Goal: Task Accomplishment & Management: Manage account settings

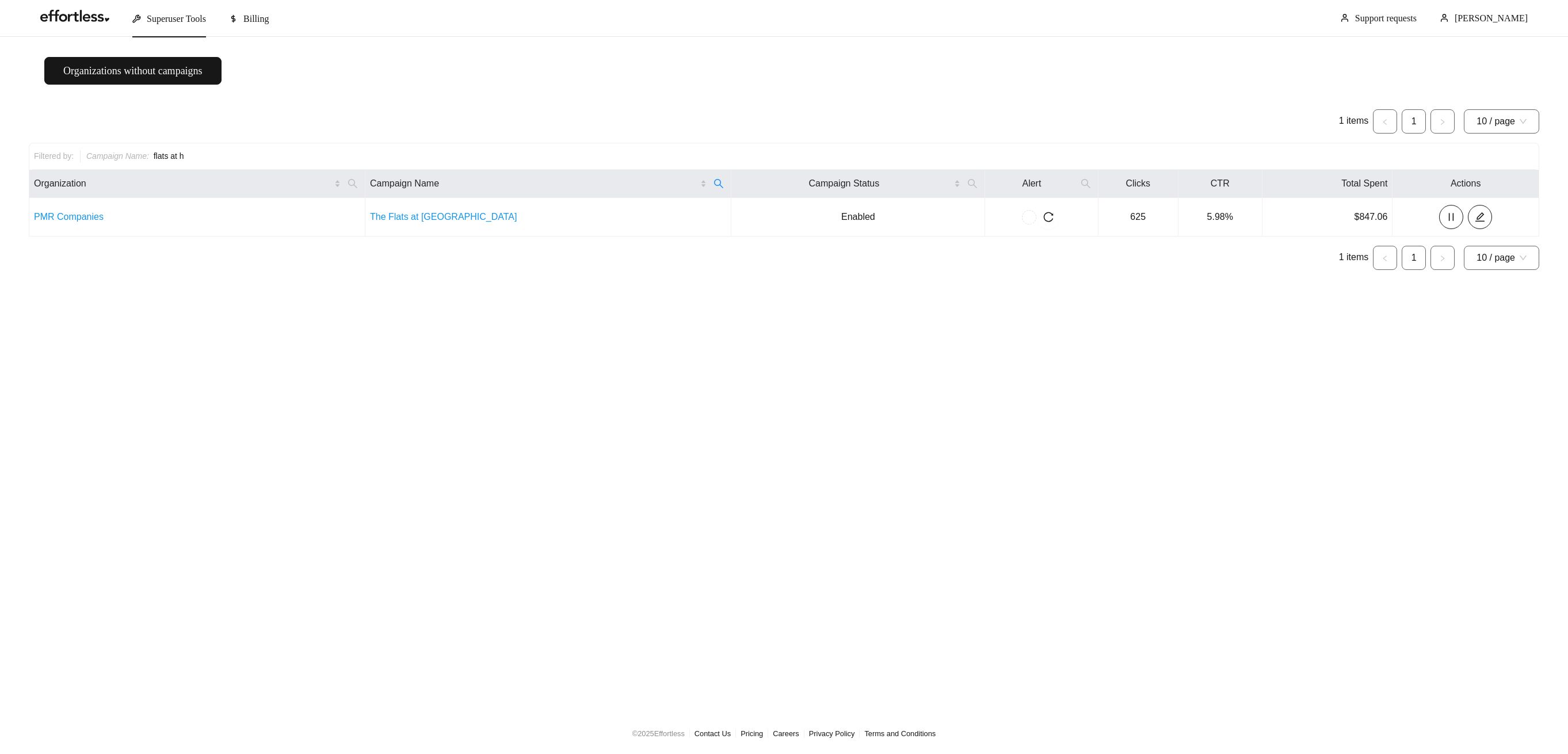
click at [177, 21] on span "Superuser Tools" at bounding box center [176, 18] width 60 height 9
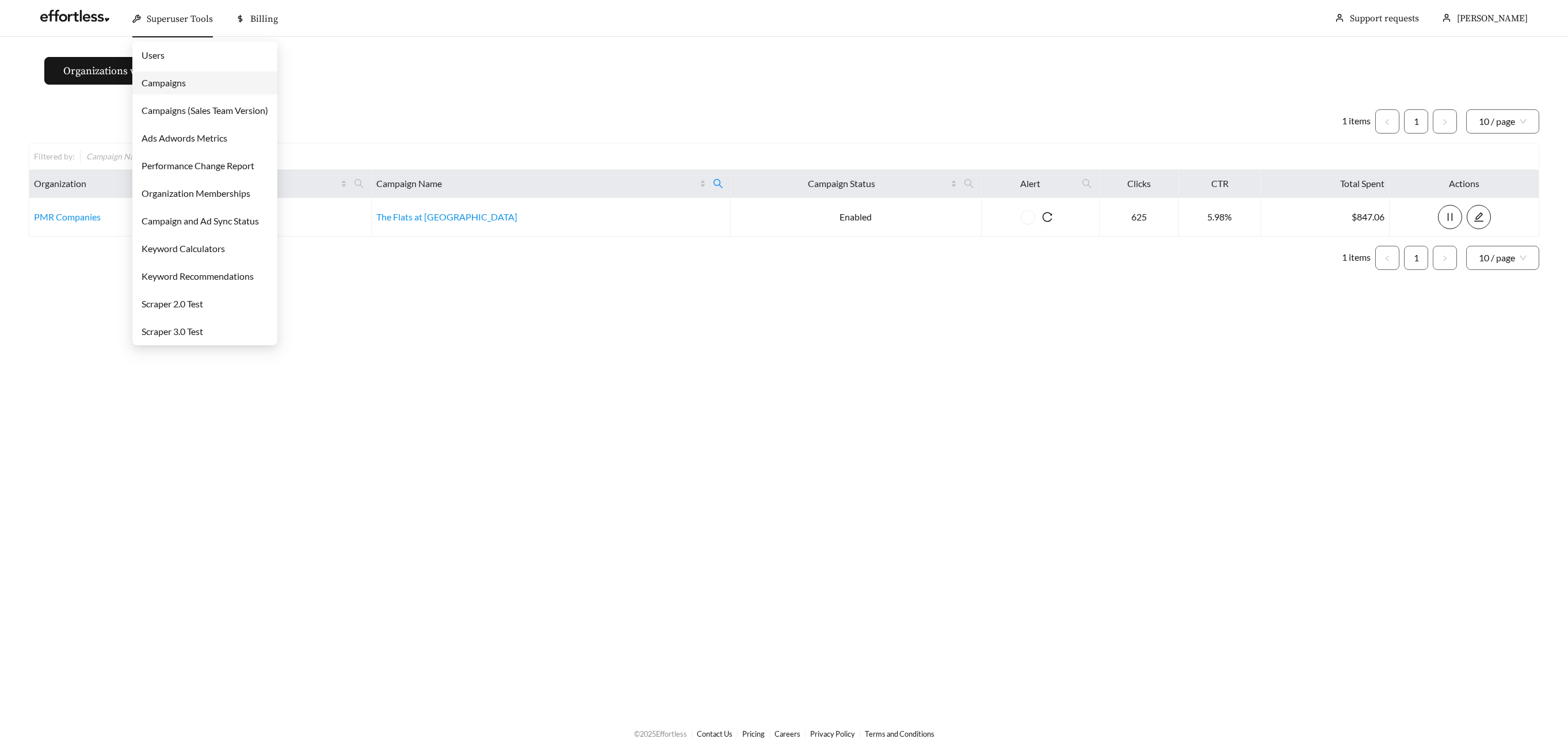
click at [186, 83] on link "Campaigns" at bounding box center [164, 82] width 44 height 11
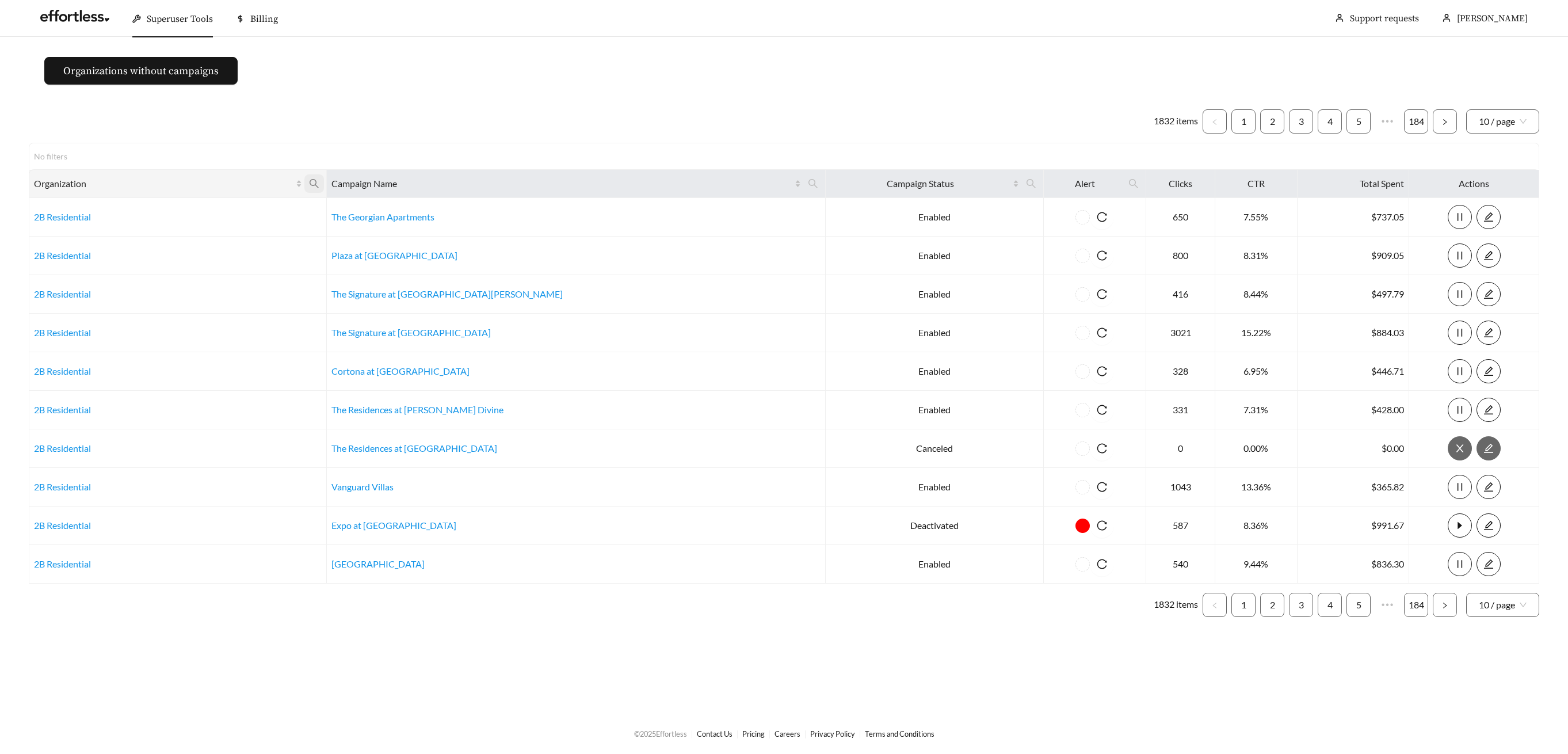
click at [319, 179] on icon "search" at bounding box center [314, 183] width 9 height 9
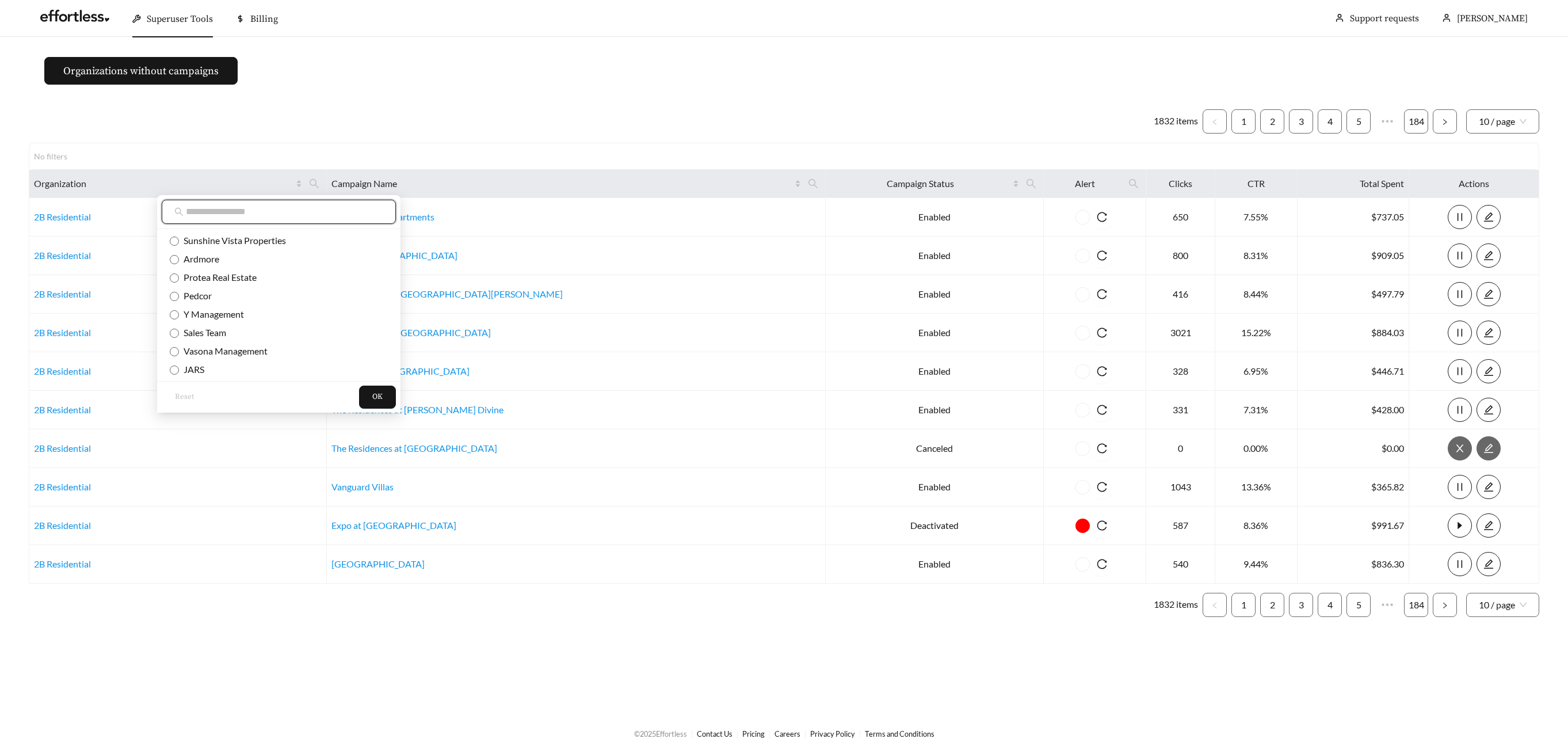
click at [321, 211] on input "text" at bounding box center [285, 211] width 198 height 14
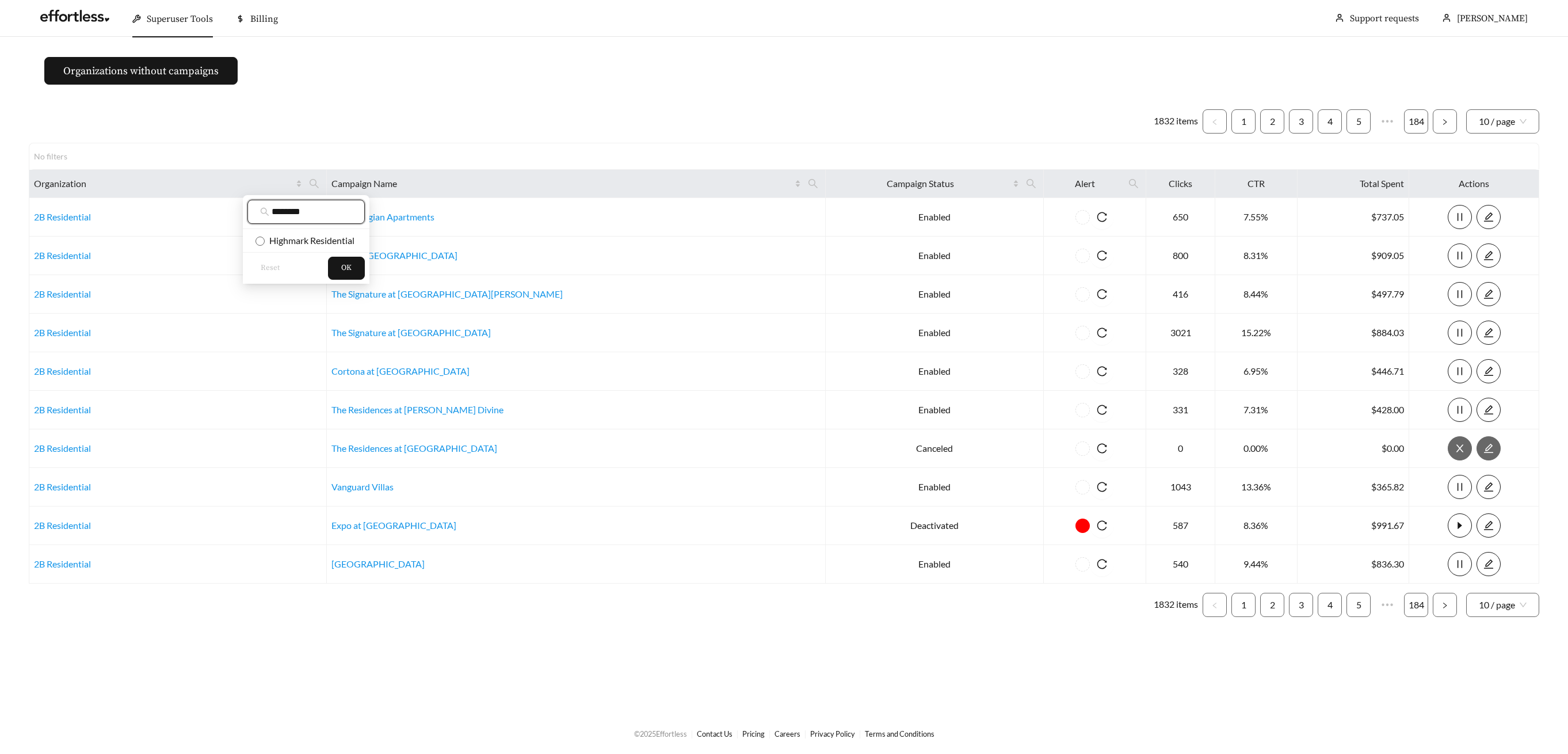
type input "********"
drag, startPoint x: 289, startPoint y: 241, endPoint x: 334, endPoint y: 256, distance: 47.4
click at [290, 241] on span "Highmark Residential" at bounding box center [309, 240] width 89 height 11
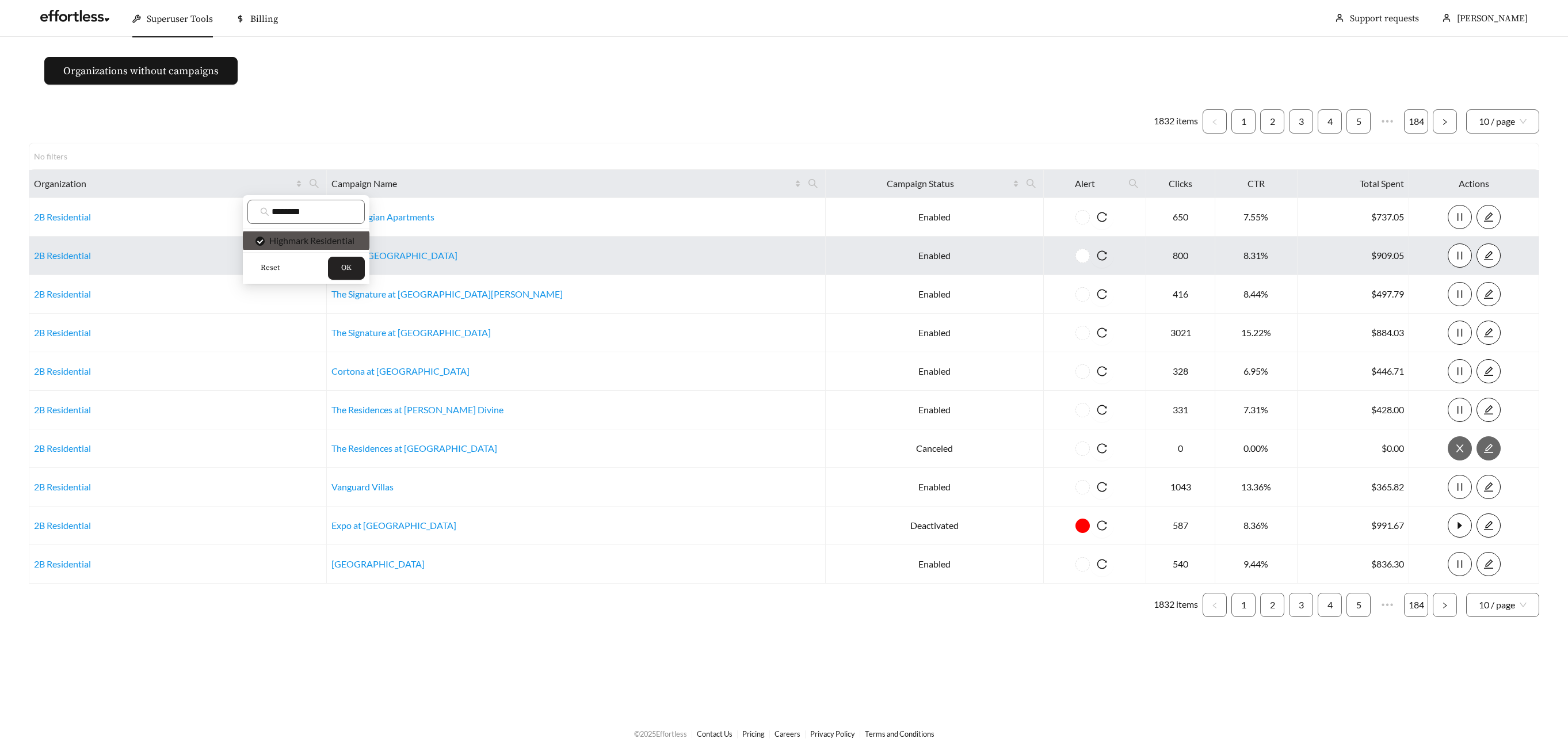
click at [344, 260] on button "OK" at bounding box center [346, 268] width 37 height 23
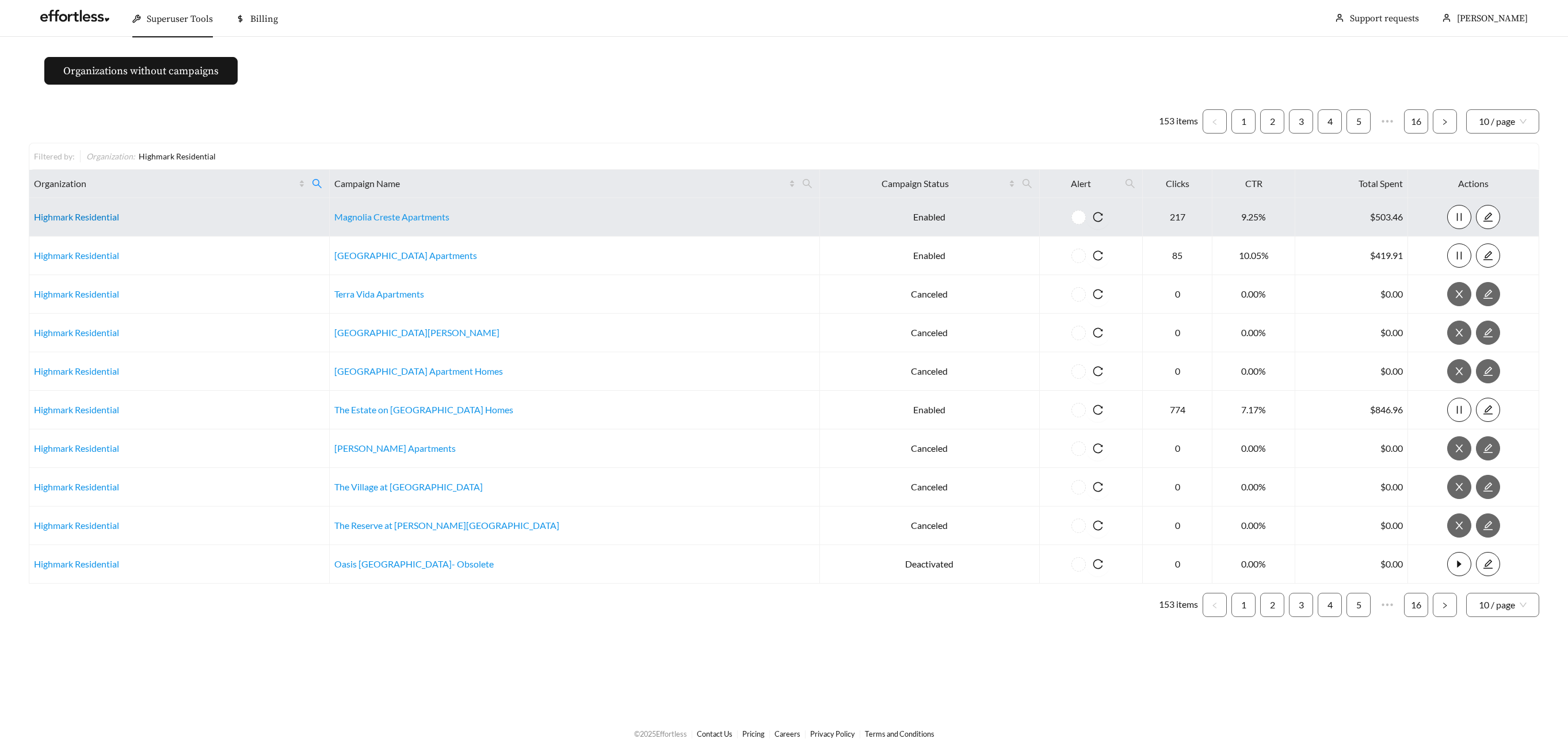
click at [91, 224] on td "Highmark Residential" at bounding box center [179, 216] width 301 height 38
click at [92, 220] on link "Highmark Residential" at bounding box center [77, 216] width 85 height 11
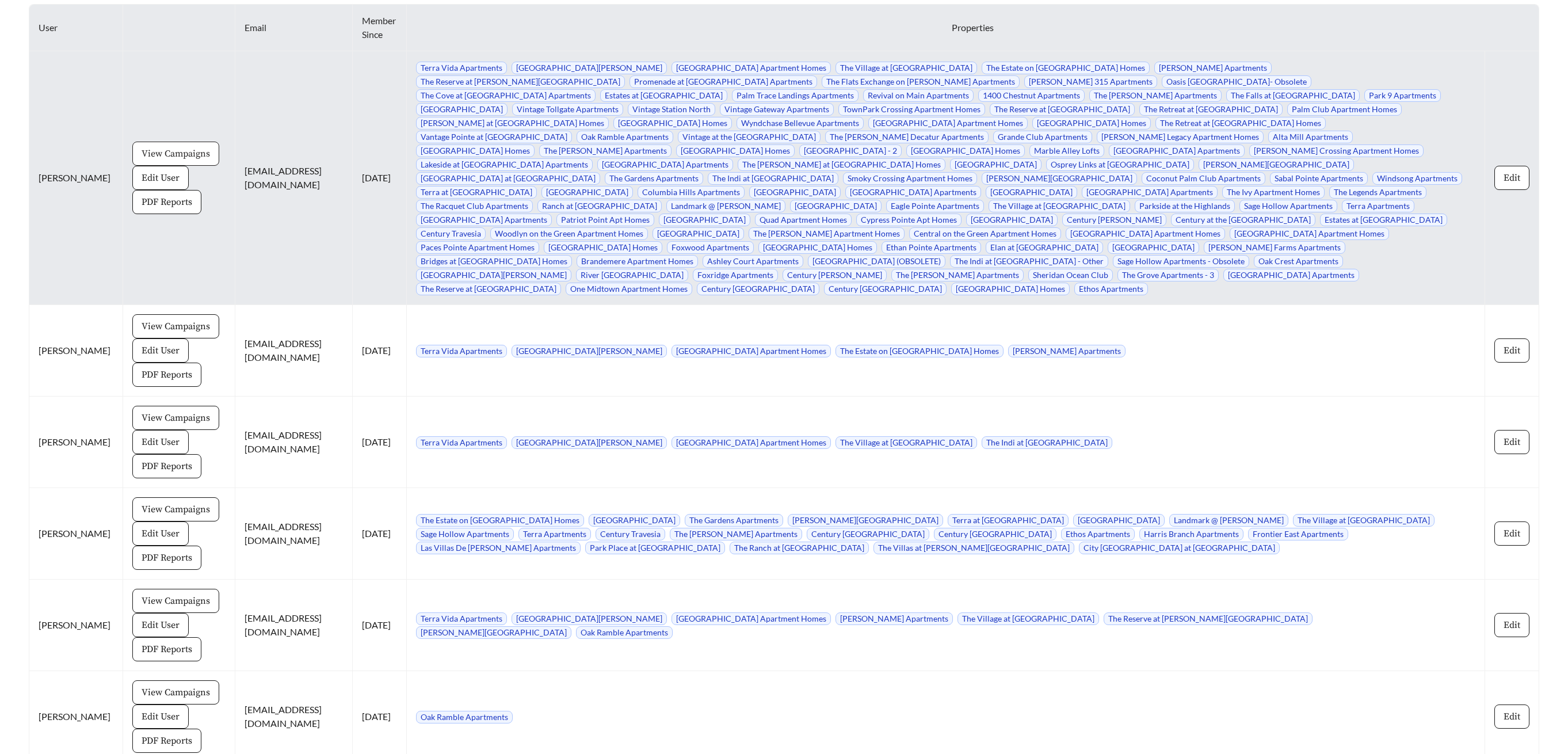
scroll to position [5499, 0]
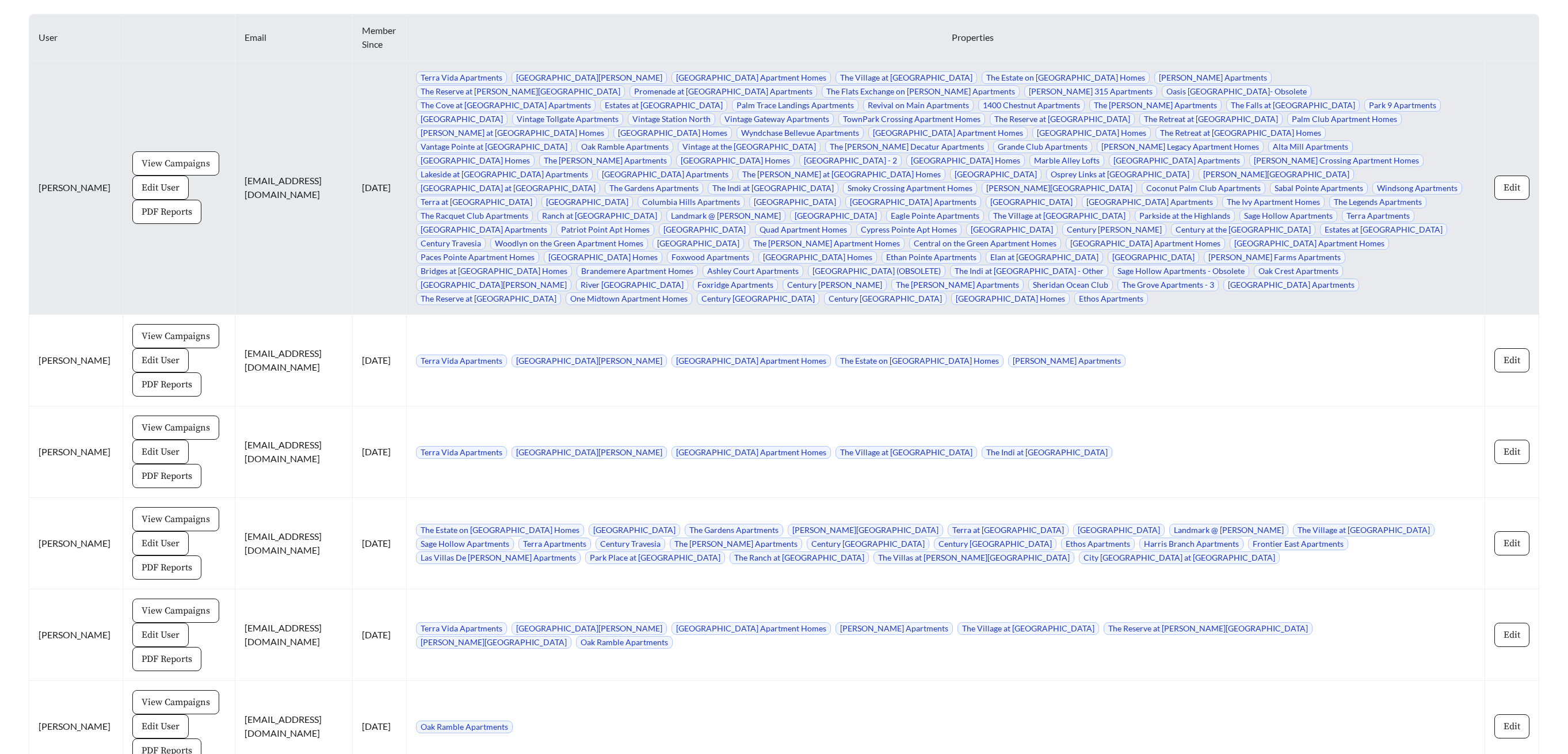
click at [168, 157] on span "View Campaigns" at bounding box center [176, 164] width 68 height 14
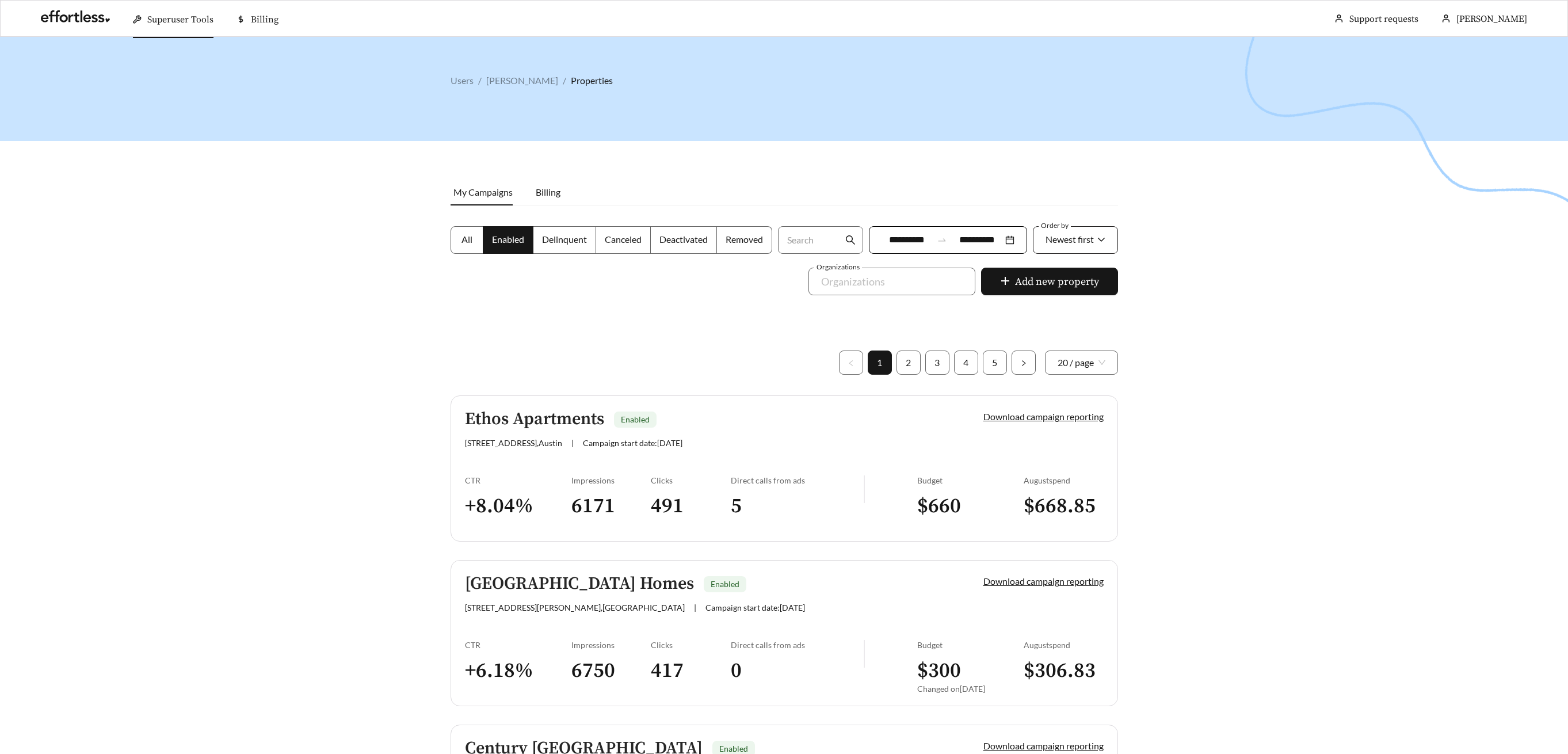
click at [1058, 245] on div "Newest first" at bounding box center [1069, 239] width 49 height 24
drag, startPoint x: 1052, startPoint y: 308, endPoint x: 1046, endPoint y: 301, distance: 9.2
click at [1052, 308] on span "A-Z" at bounding box center [1052, 303] width 15 height 11
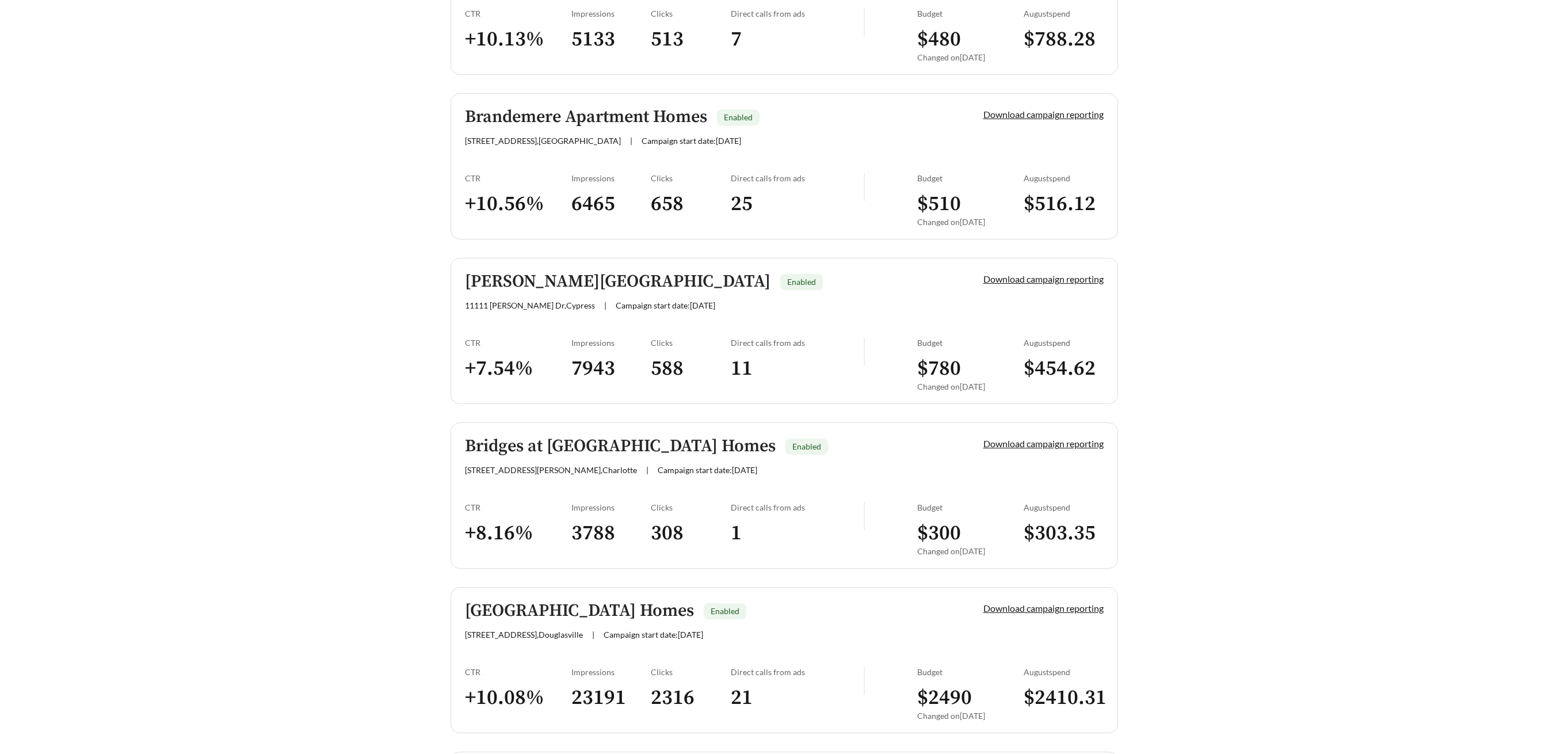
scroll to position [803, 0]
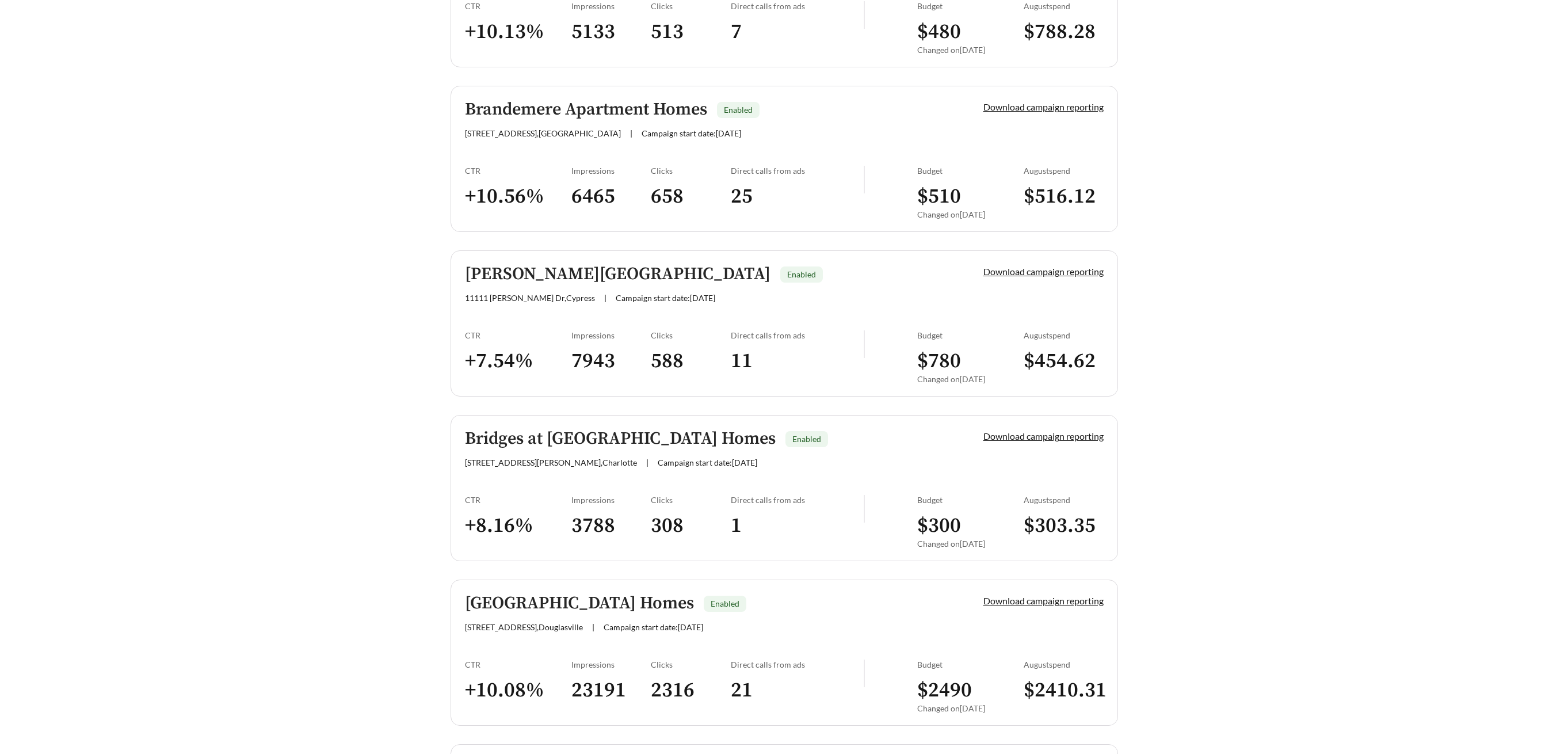
click at [545, 443] on h5 "Bridges at [GEOGRAPHIC_DATA] Homes" at bounding box center [620, 439] width 311 height 19
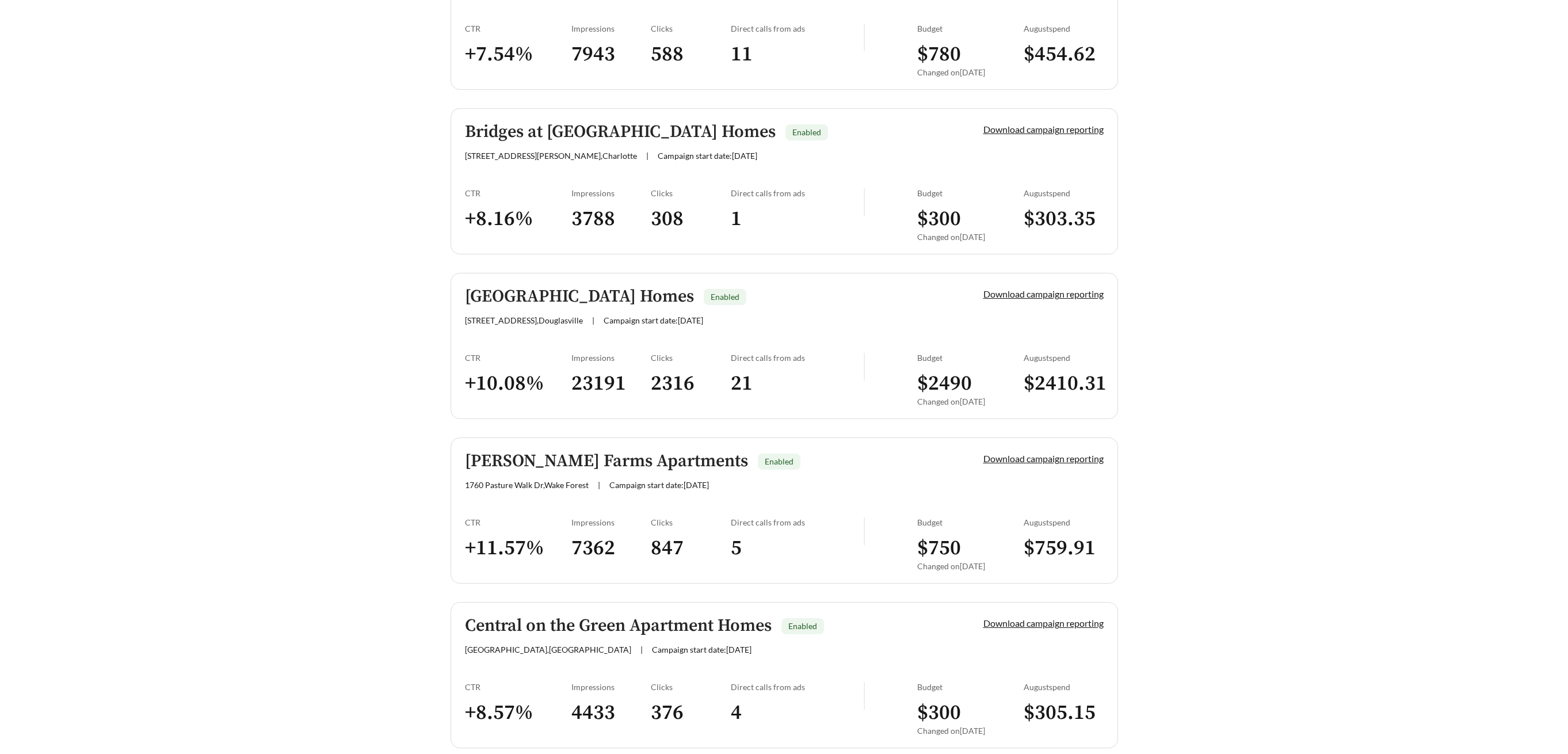
scroll to position [1140, 0]
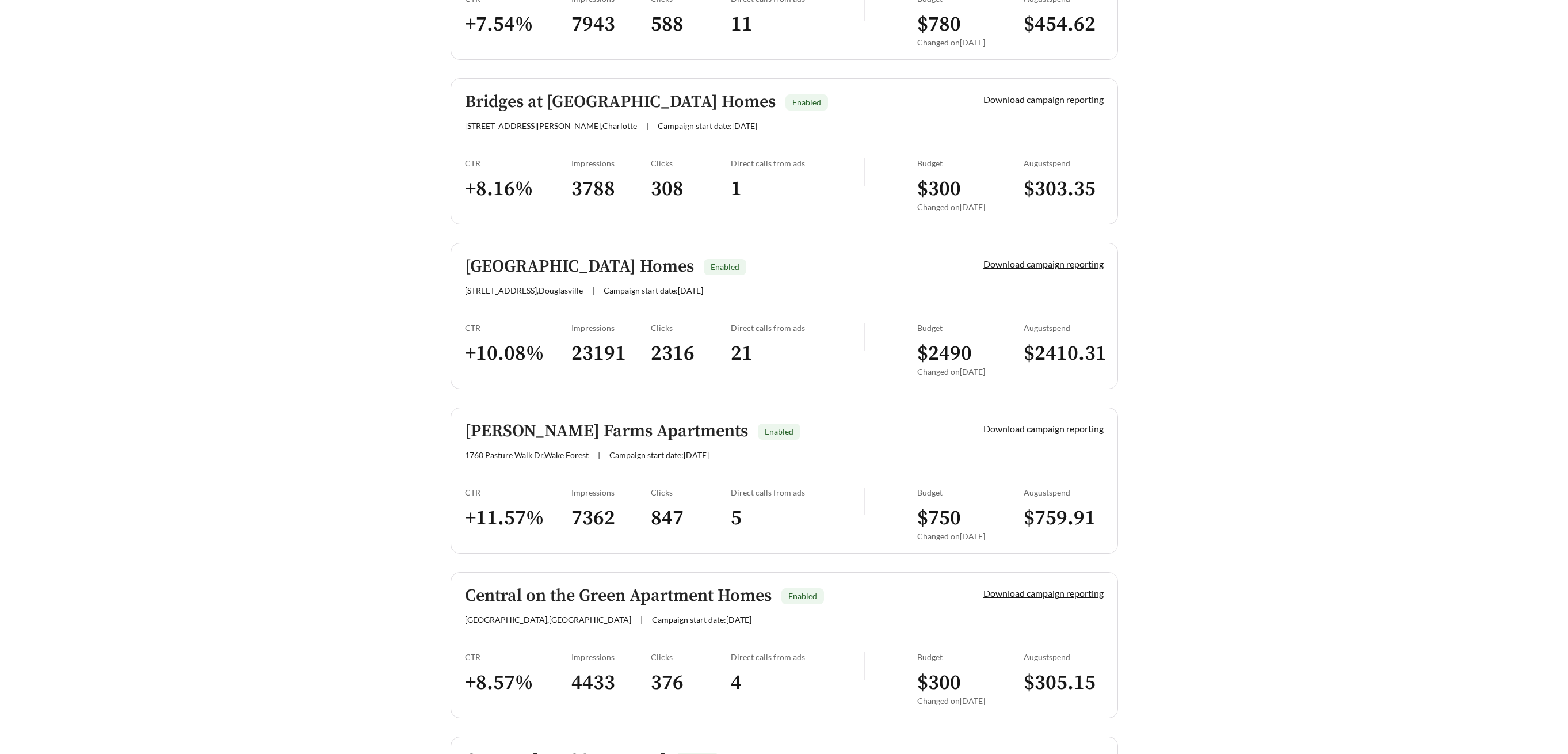
click at [545, 259] on h5 "[GEOGRAPHIC_DATA] Homes" at bounding box center [579, 267] width 229 height 19
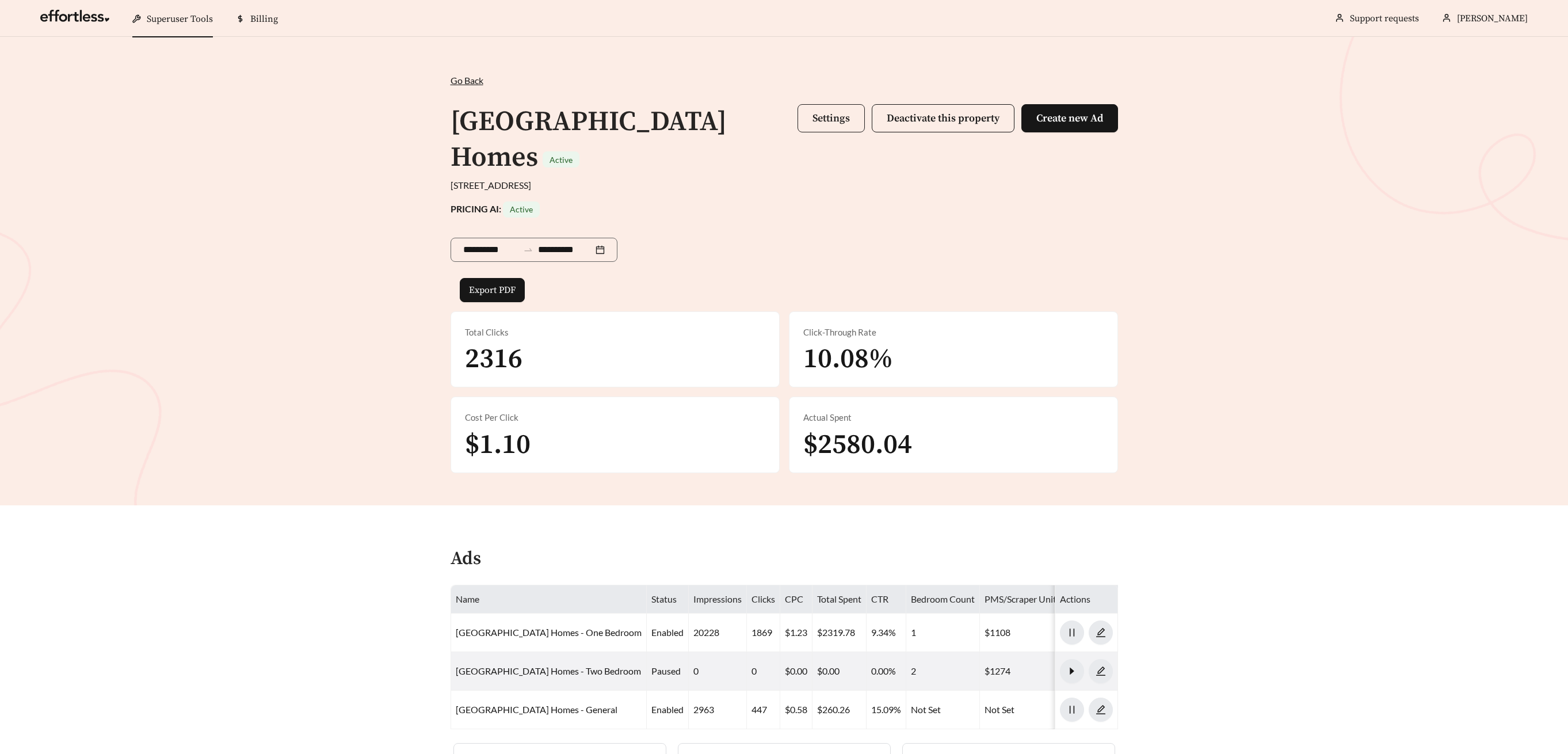
click at [820, 116] on span "Settings" at bounding box center [832, 118] width 37 height 14
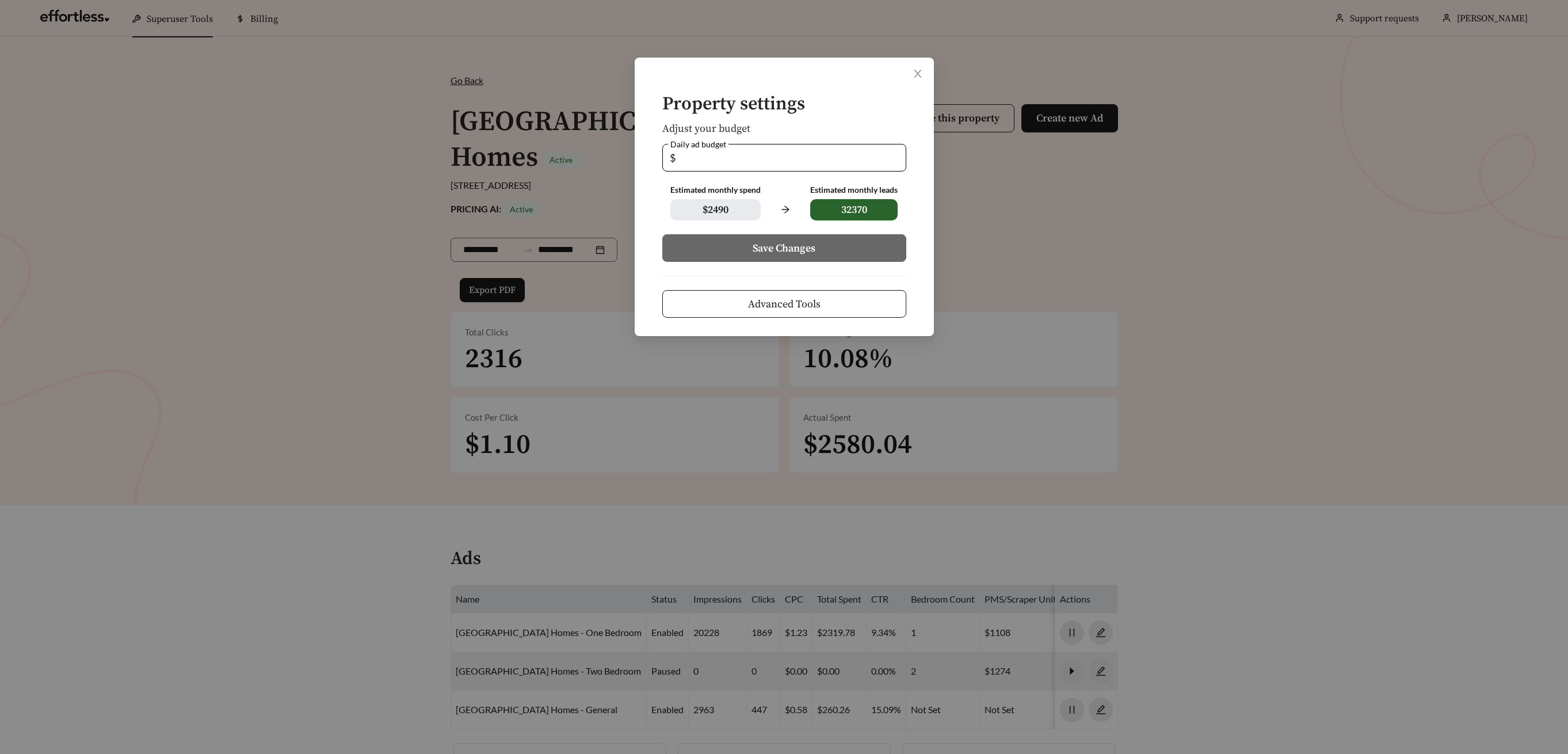
drag, startPoint x: 643, startPoint y: 155, endPoint x: 630, endPoint y: 153, distance: 13.2
click at [630, 153] on div "Property settings Adjust your budget Daily ad budget $ ** Estimated monthly spe…" at bounding box center [784, 377] width 1568 height 754
type input "*"
click at [698, 156] on input "**" at bounding box center [788, 158] width 221 height 26
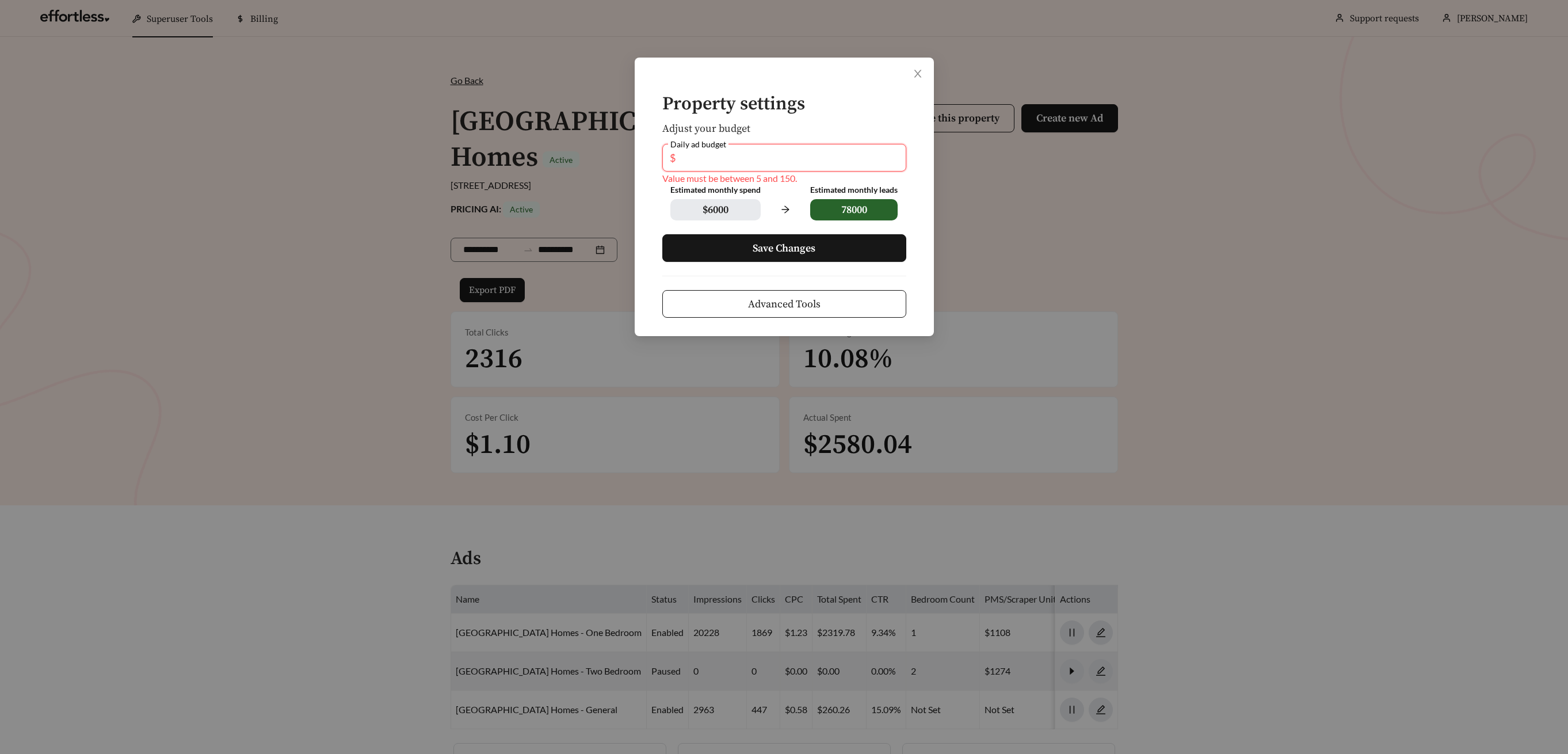
type input "*"
type input "***"
click at [752, 248] on button "Save Changes" at bounding box center [784, 248] width 244 height 27
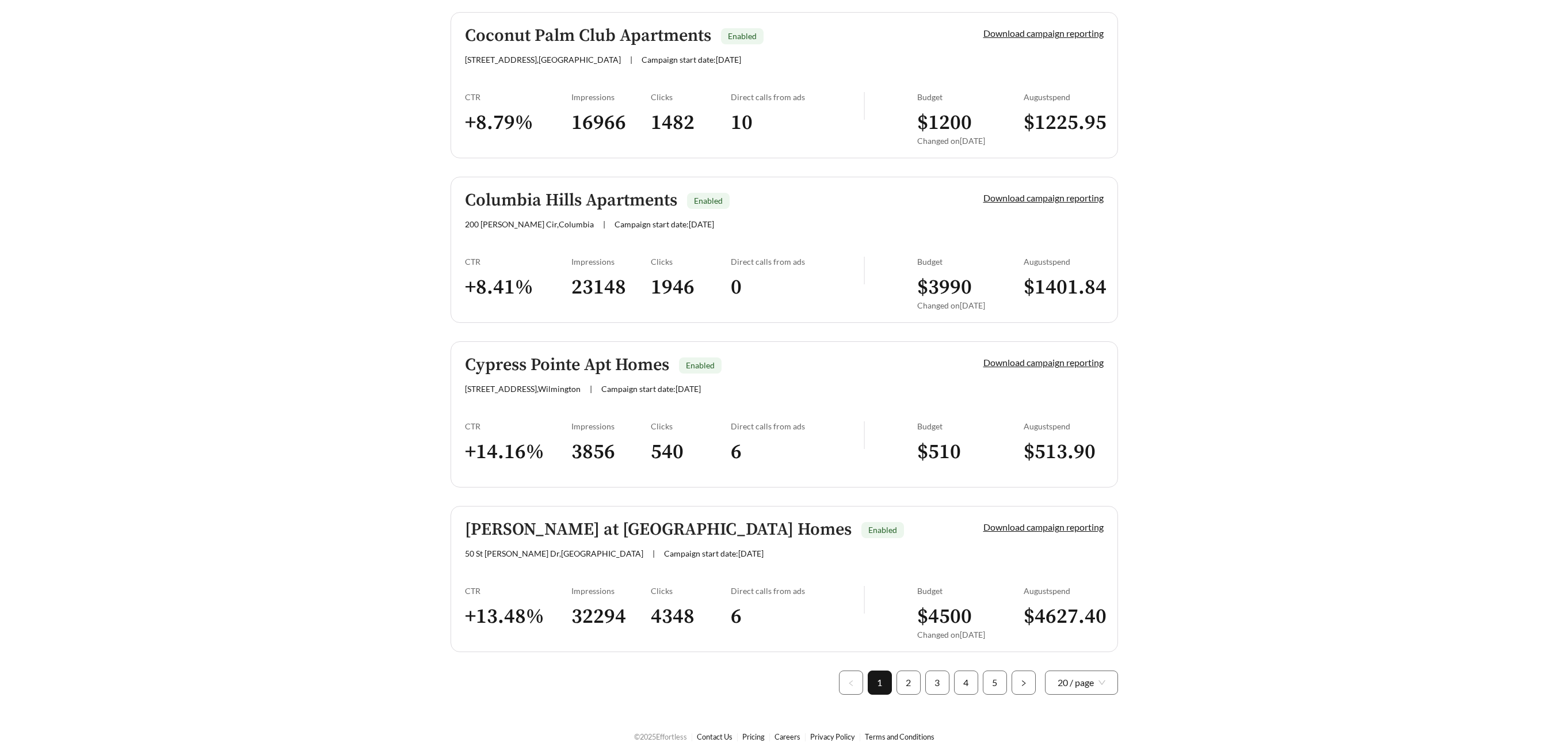
scroll to position [3019, 0]
click at [566, 196] on h5 "Columbia Hills Apartments" at bounding box center [571, 198] width 212 height 19
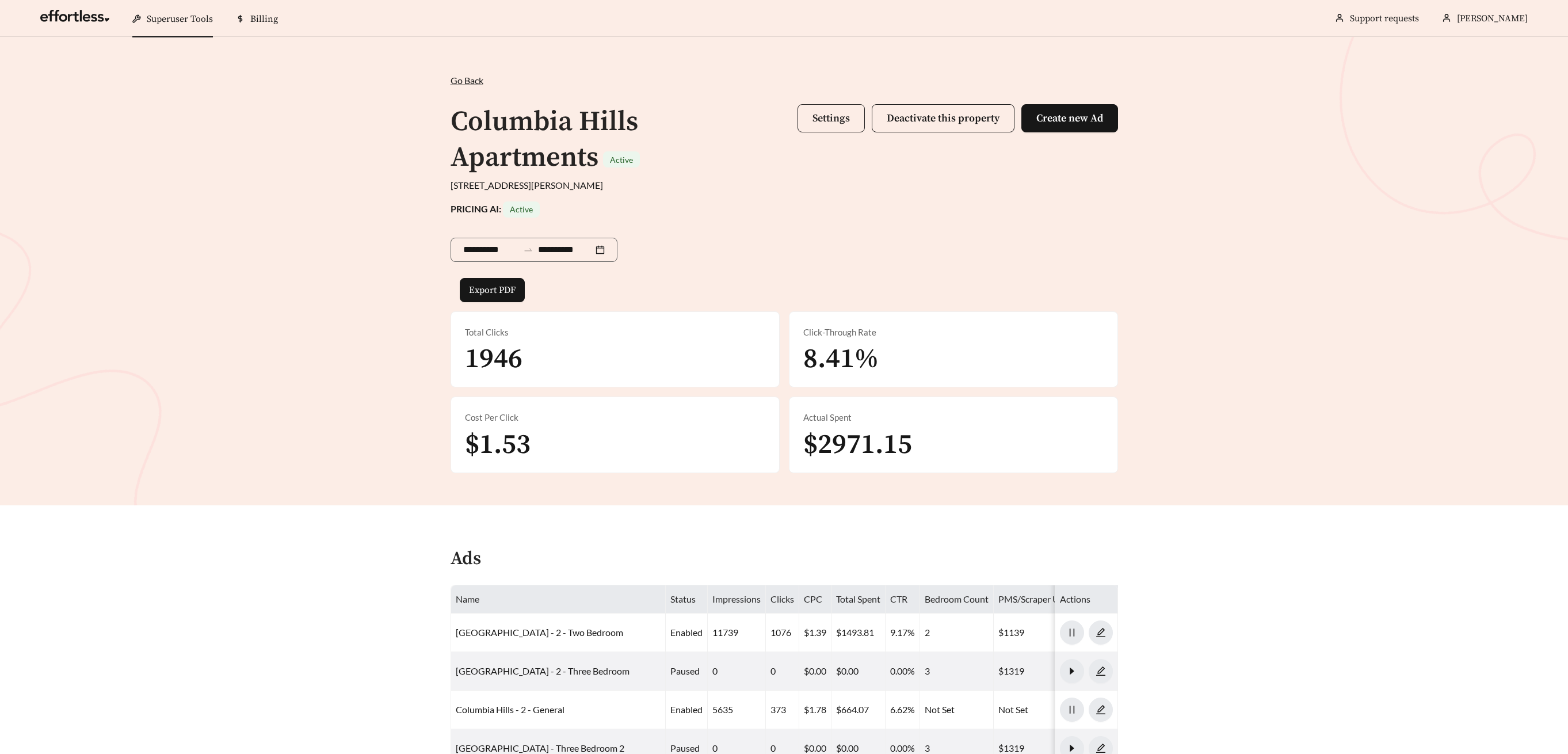
click at [843, 130] on button "Settings" at bounding box center [831, 118] width 67 height 28
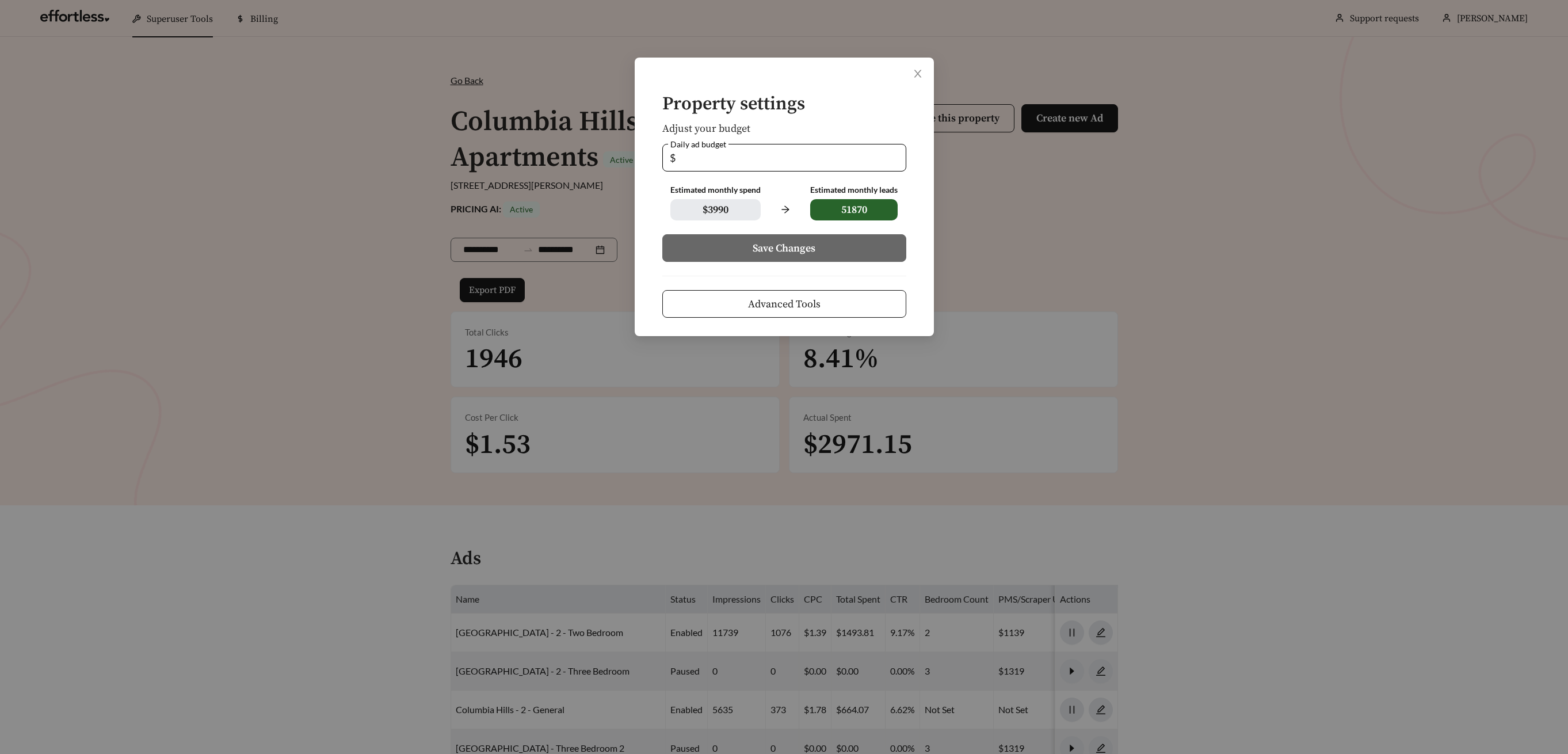
click at [656, 156] on form "Property settings Adjust your budget Daily ad budget $ *** Estimated monthly sp…" at bounding box center [784, 206] width 262 height 223
type input "*"
type input "**"
click at [745, 243] on button "Save Changes" at bounding box center [784, 248] width 244 height 27
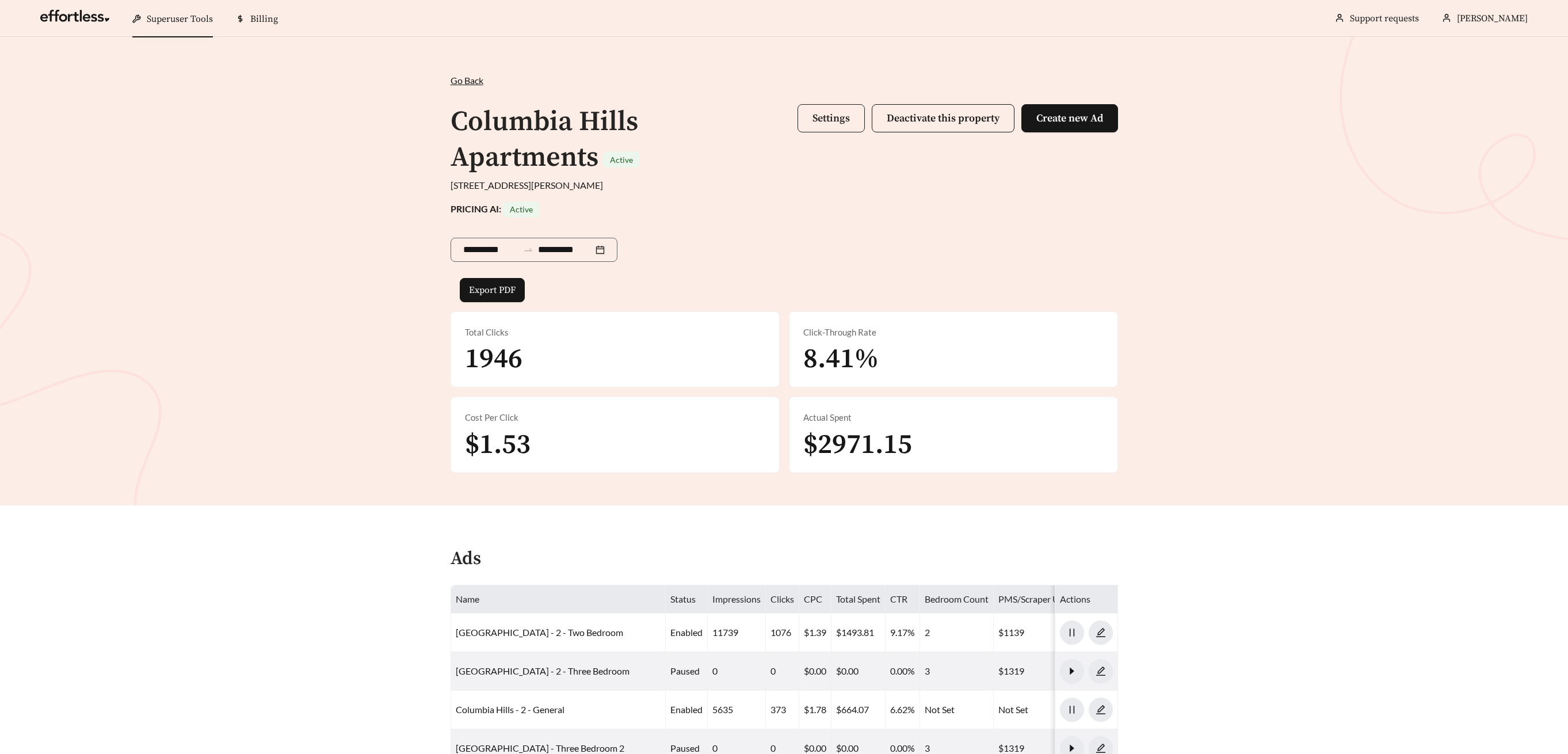
click at [820, 124] on span "Settings" at bounding box center [832, 118] width 37 height 14
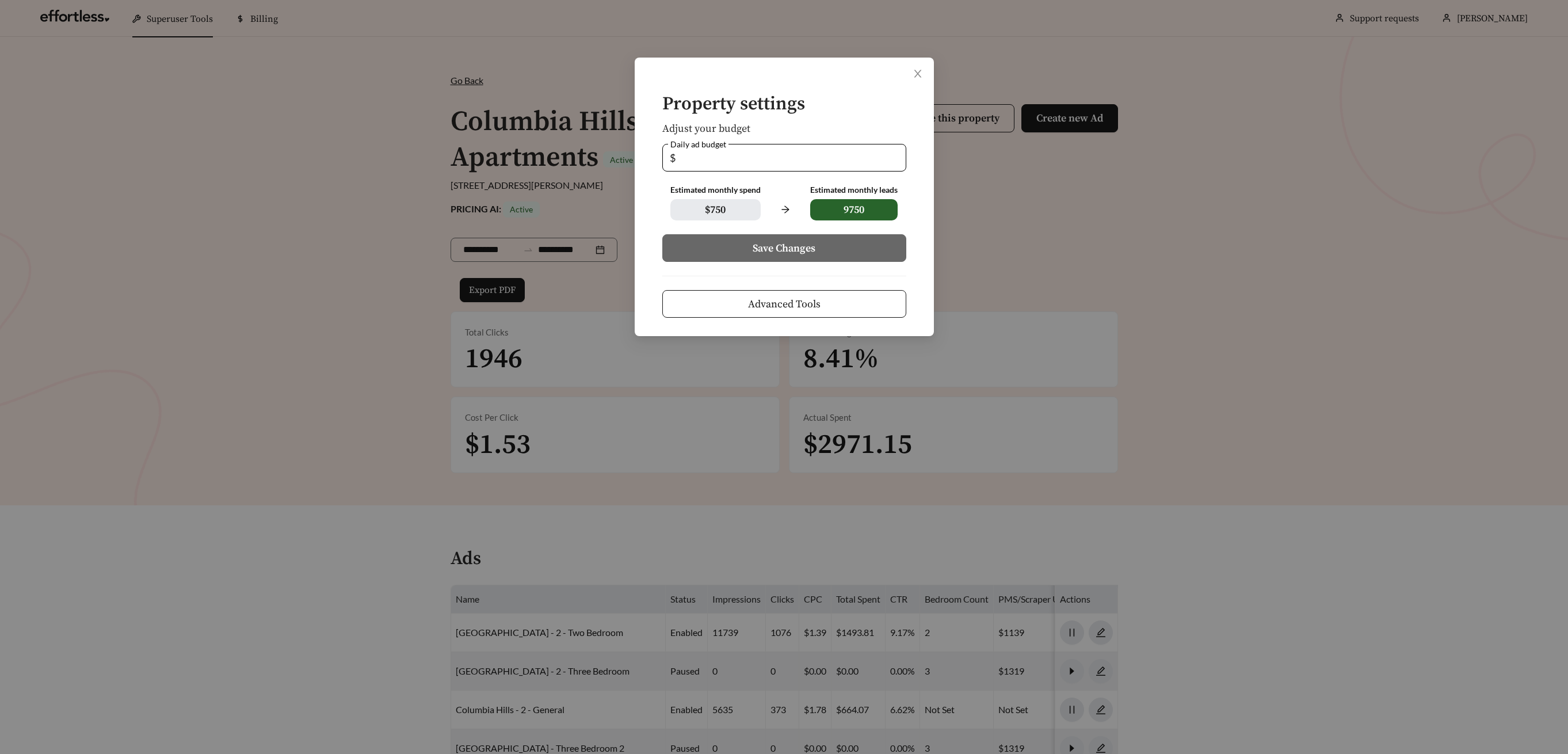
click at [483, 209] on div "Property settings Adjust your budget Daily ad budget $ ** Estimated monthly spe…" at bounding box center [784, 377] width 1568 height 754
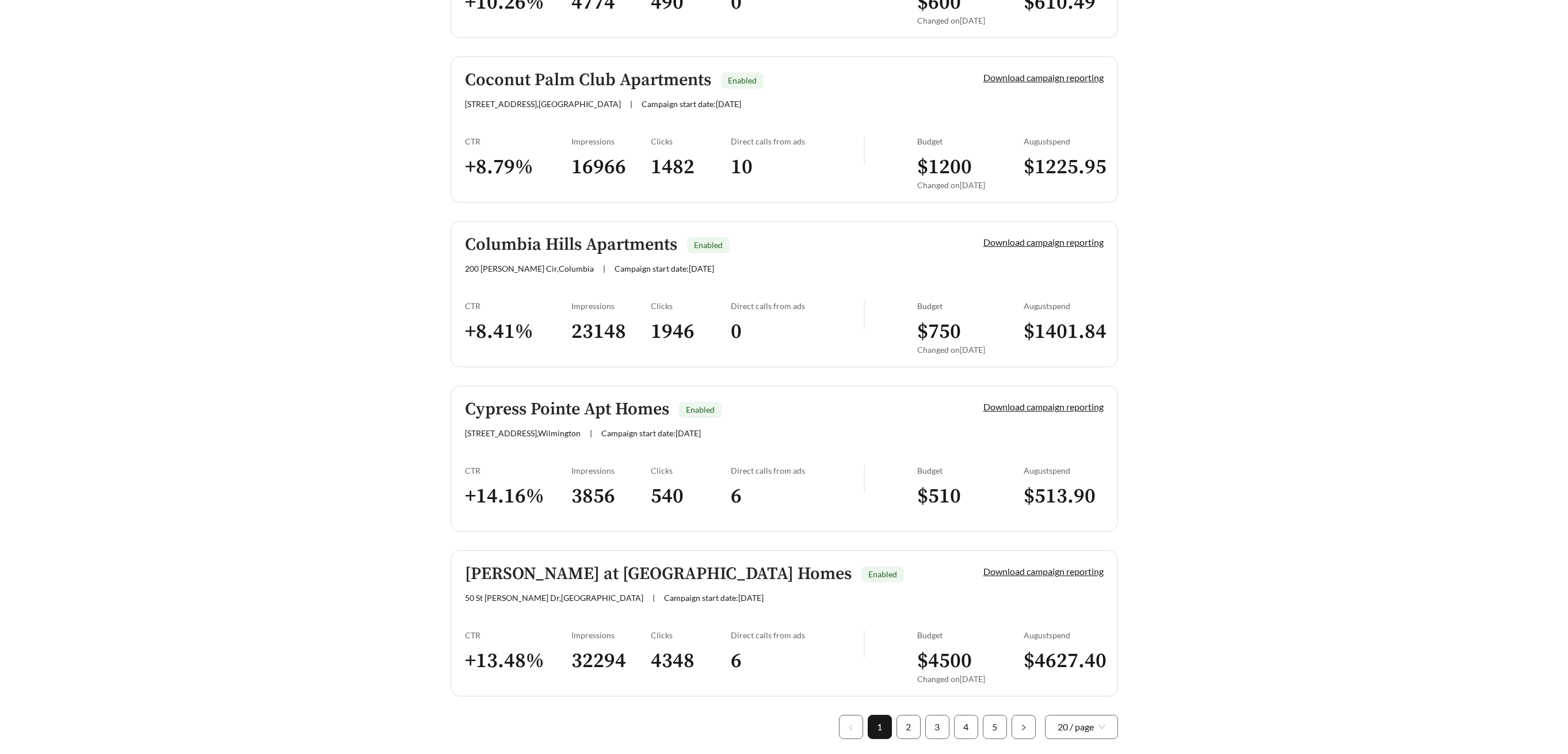
scroll to position [3019, 0]
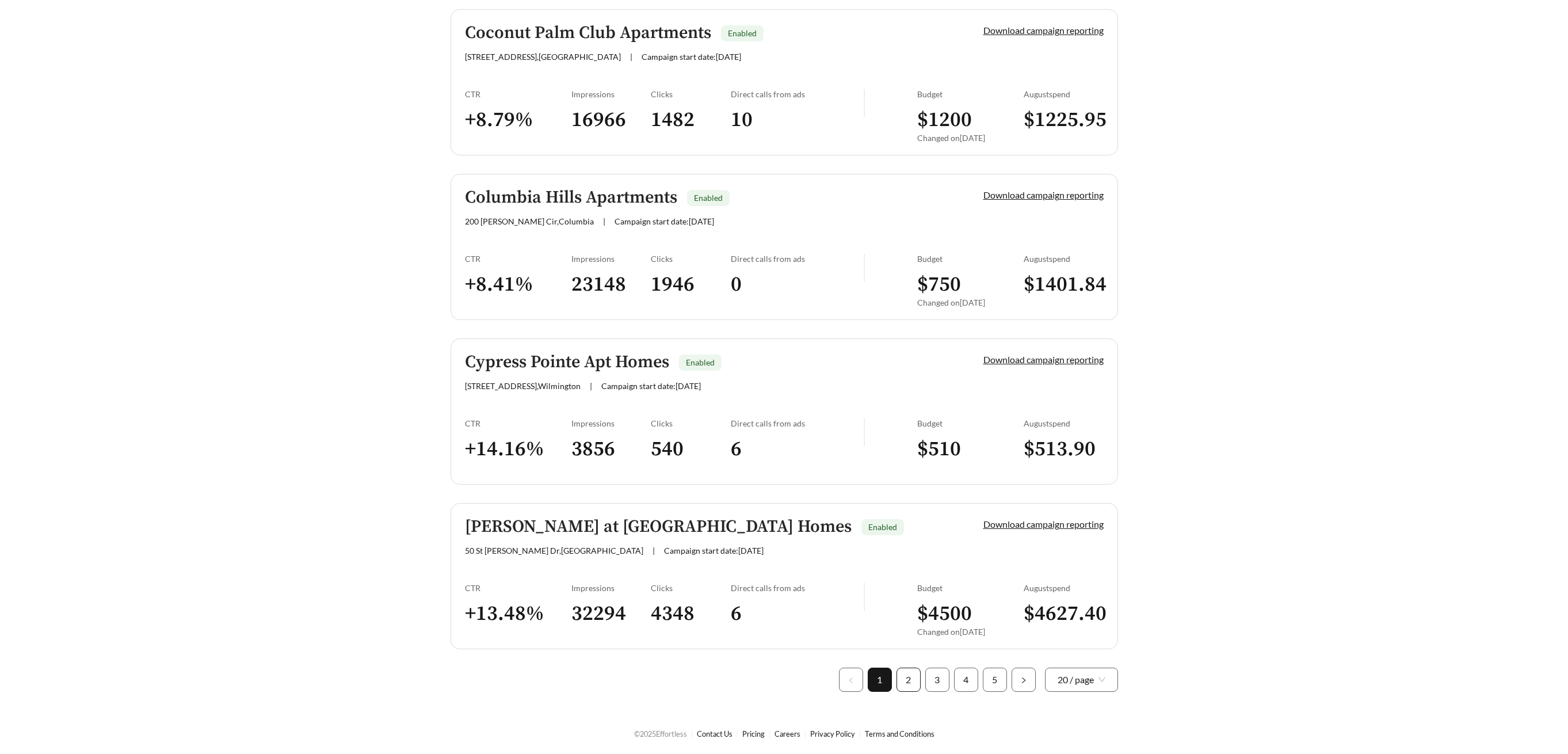
click at [908, 683] on link "2" at bounding box center [908, 679] width 23 height 23
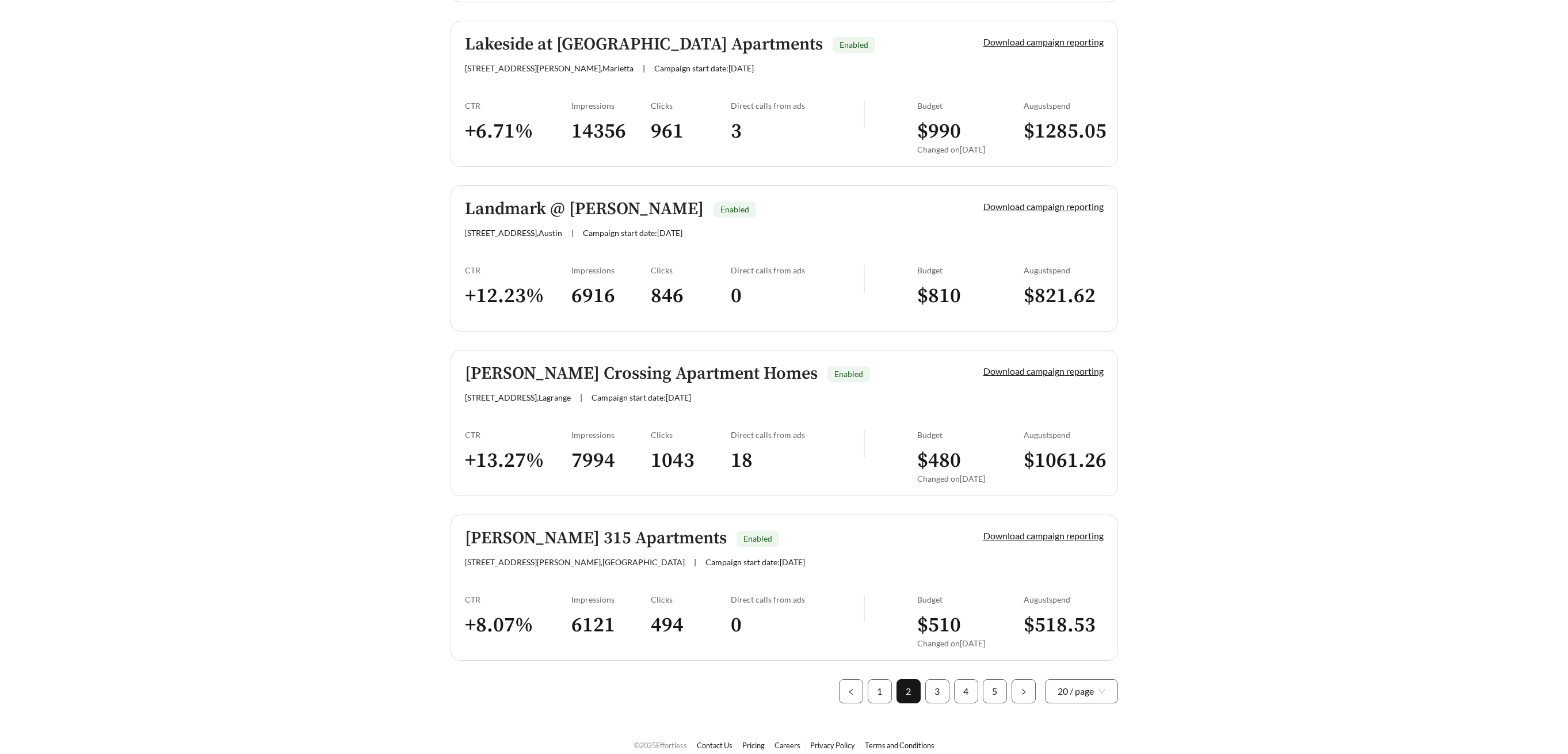
scroll to position [3006, 0]
click at [609, 380] on h5 "[PERSON_NAME] Crossing Apartment Homes" at bounding box center [642, 375] width 353 height 19
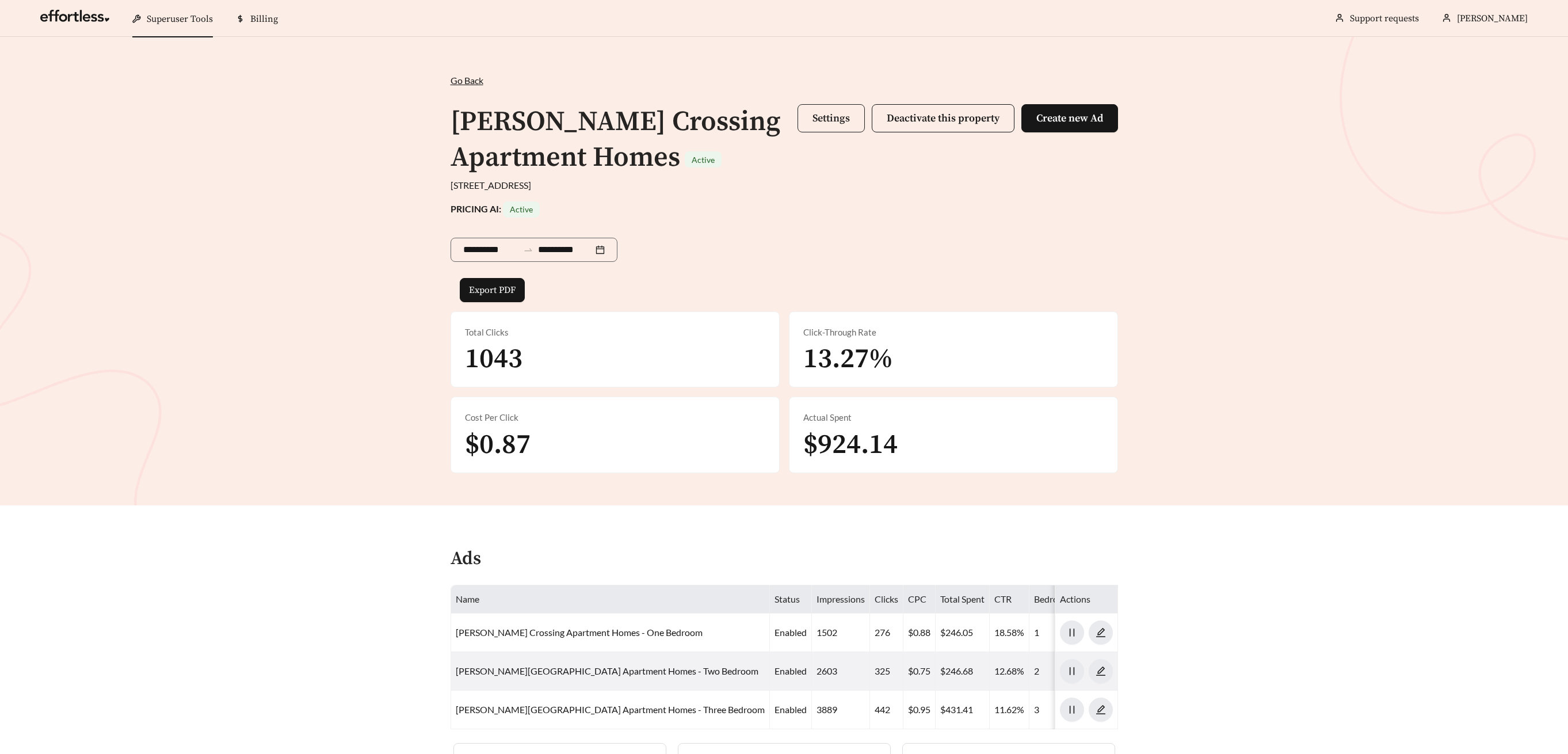
click at [825, 130] on button "Settings" at bounding box center [831, 118] width 67 height 28
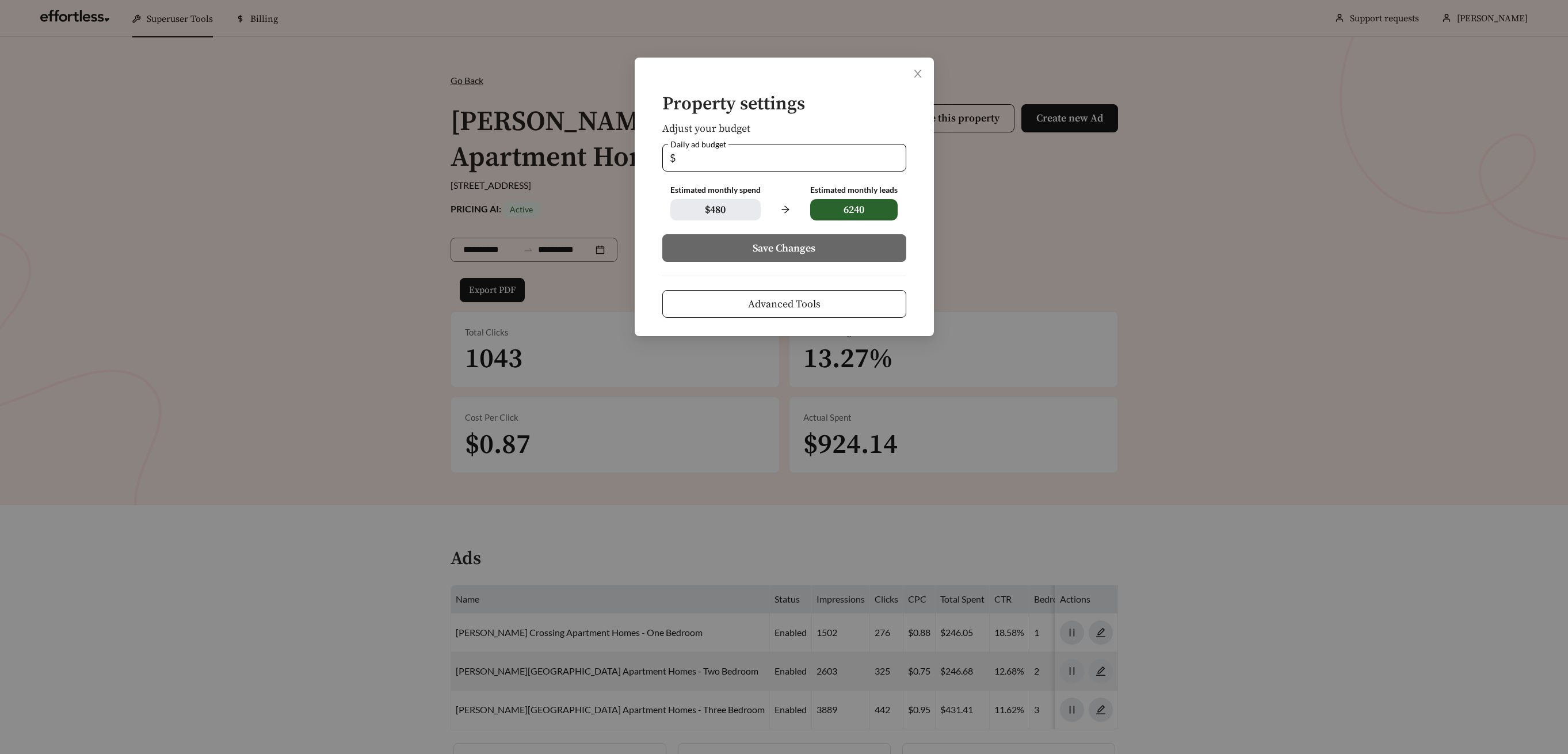
drag, startPoint x: 715, startPoint y: 164, endPoint x: 636, endPoint y: 152, distance: 79.9
click at [636, 152] on div "Property settings Adjust your budget Daily ad budget $ ** Estimated monthly spe…" at bounding box center [784, 197] width 299 height 279
type input "*"
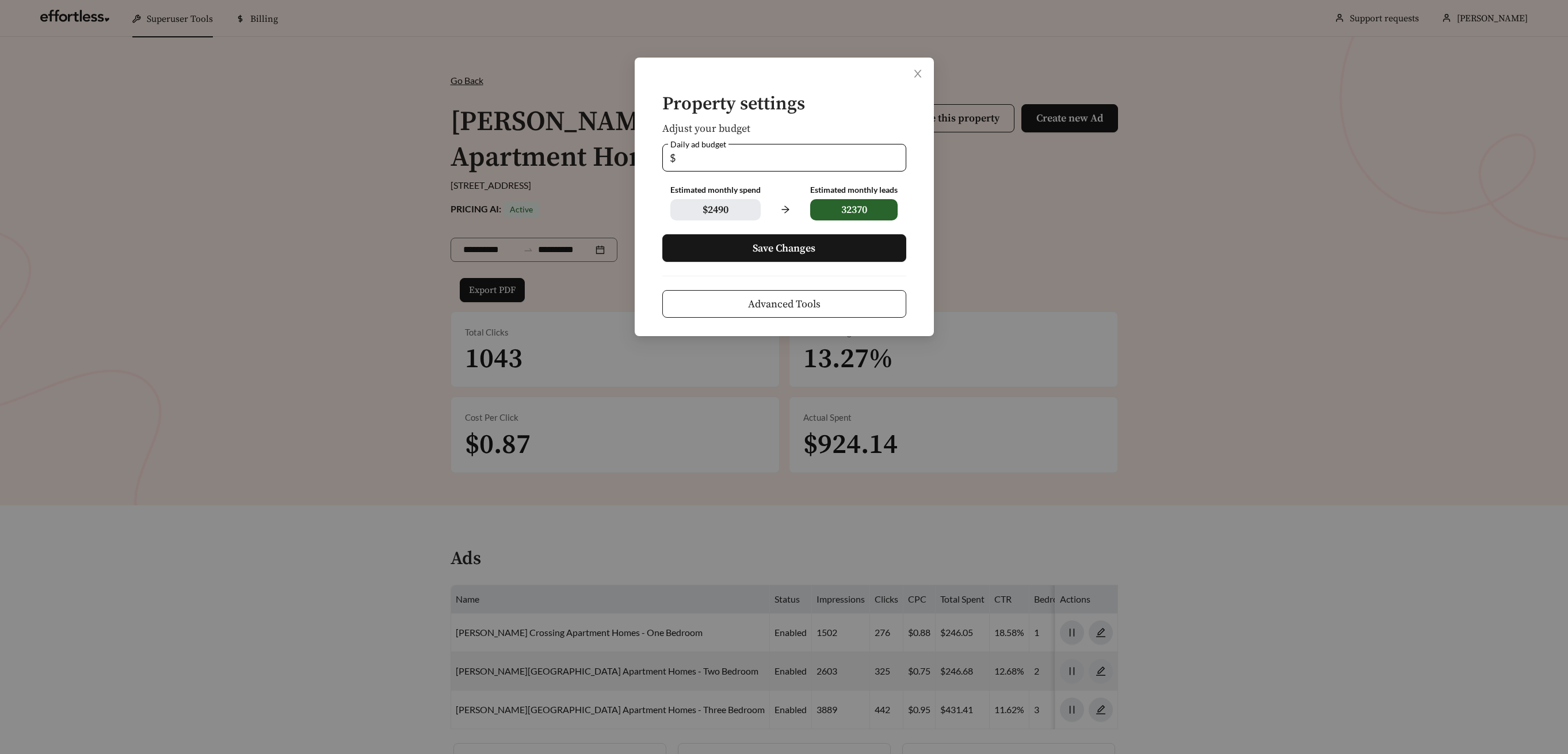
type input "**"
click at [745, 250] on button "Save Changes" at bounding box center [784, 248] width 244 height 27
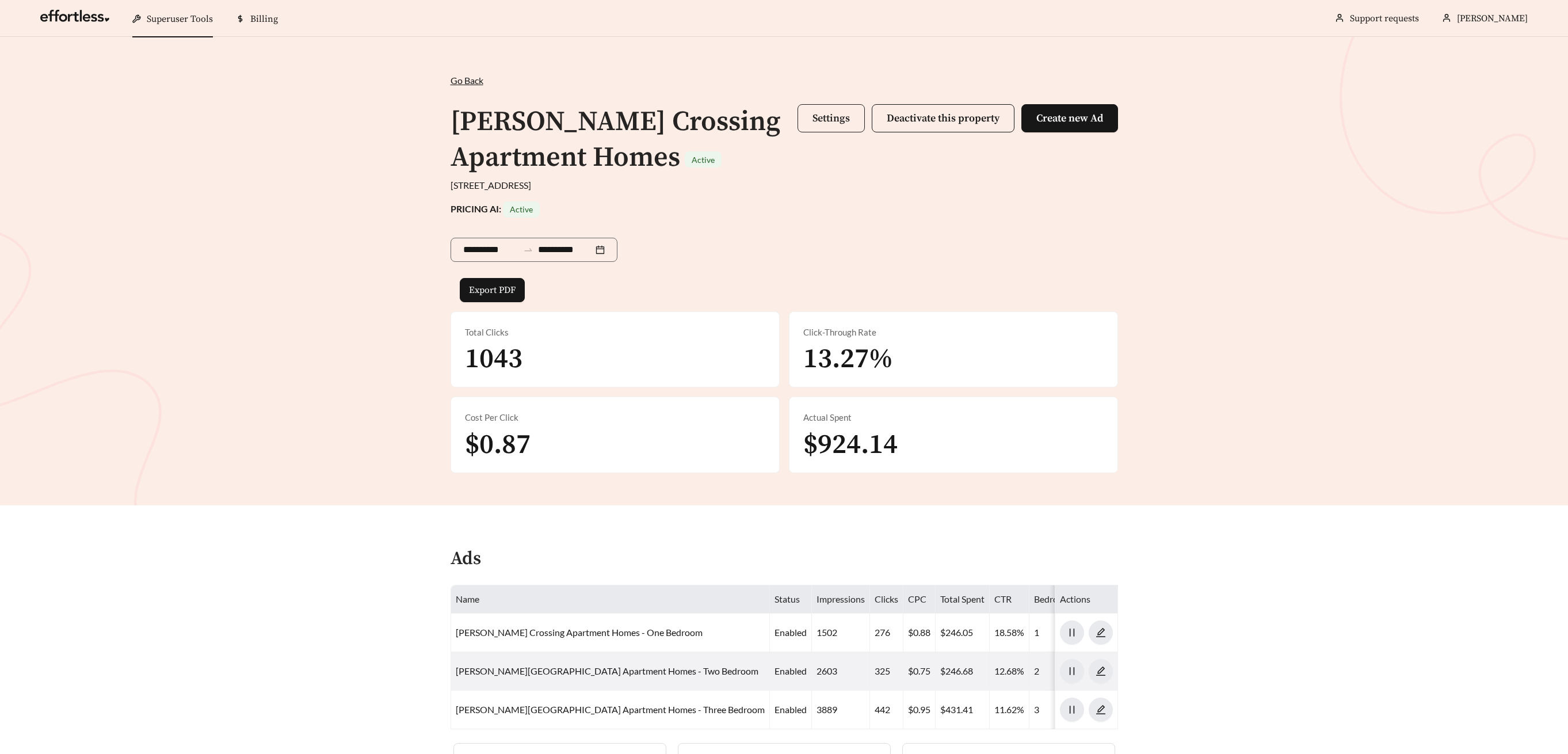
click at [820, 115] on span "Settings" at bounding box center [832, 118] width 37 height 14
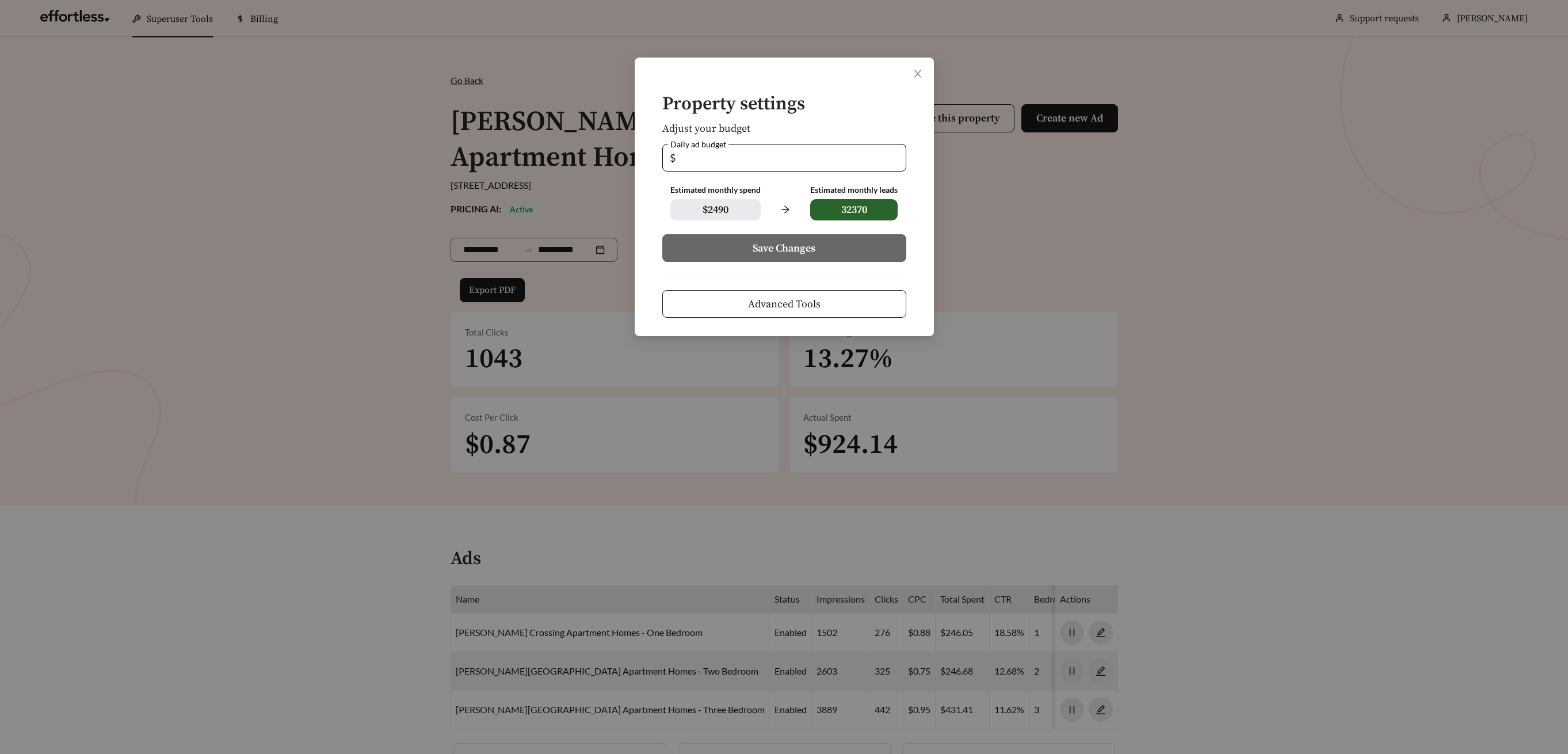
click at [455, 231] on div "Property settings Adjust your budget Daily ad budget $ ** Estimated monthly spe…" at bounding box center [784, 377] width 1568 height 754
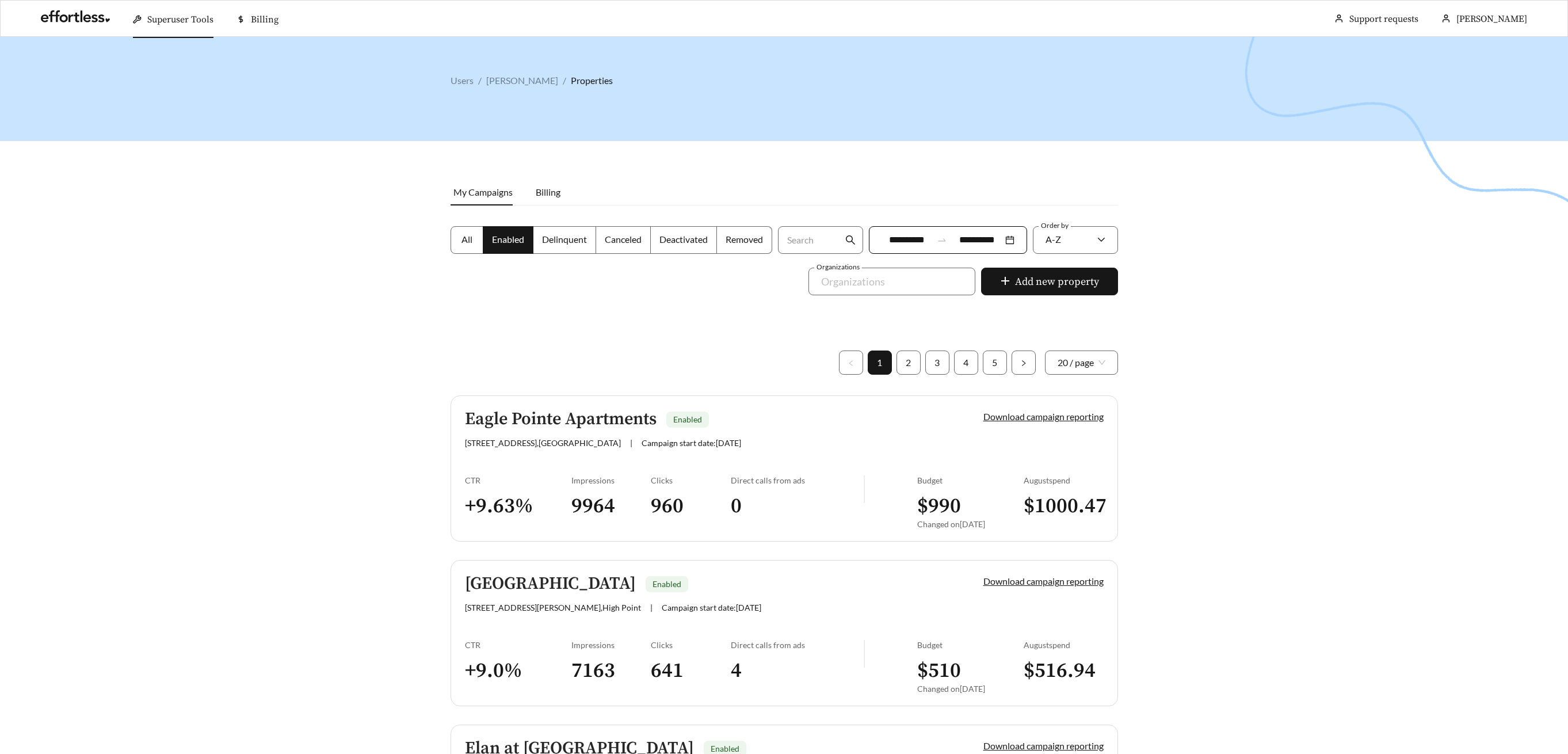
click at [552, 421] on h5 "Eagle Pointe Apartments" at bounding box center [561, 419] width 192 height 19
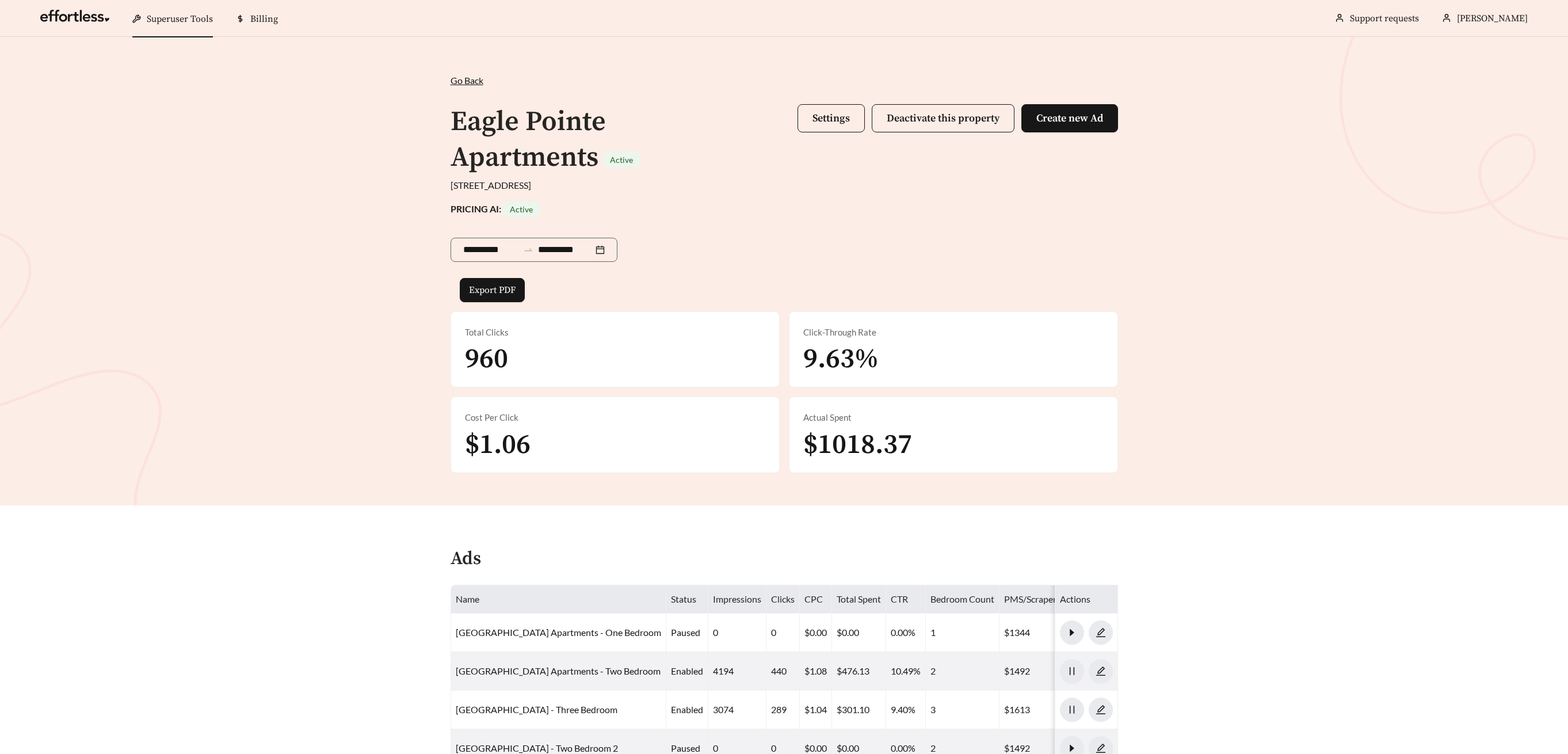
scroll to position [3006, 0]
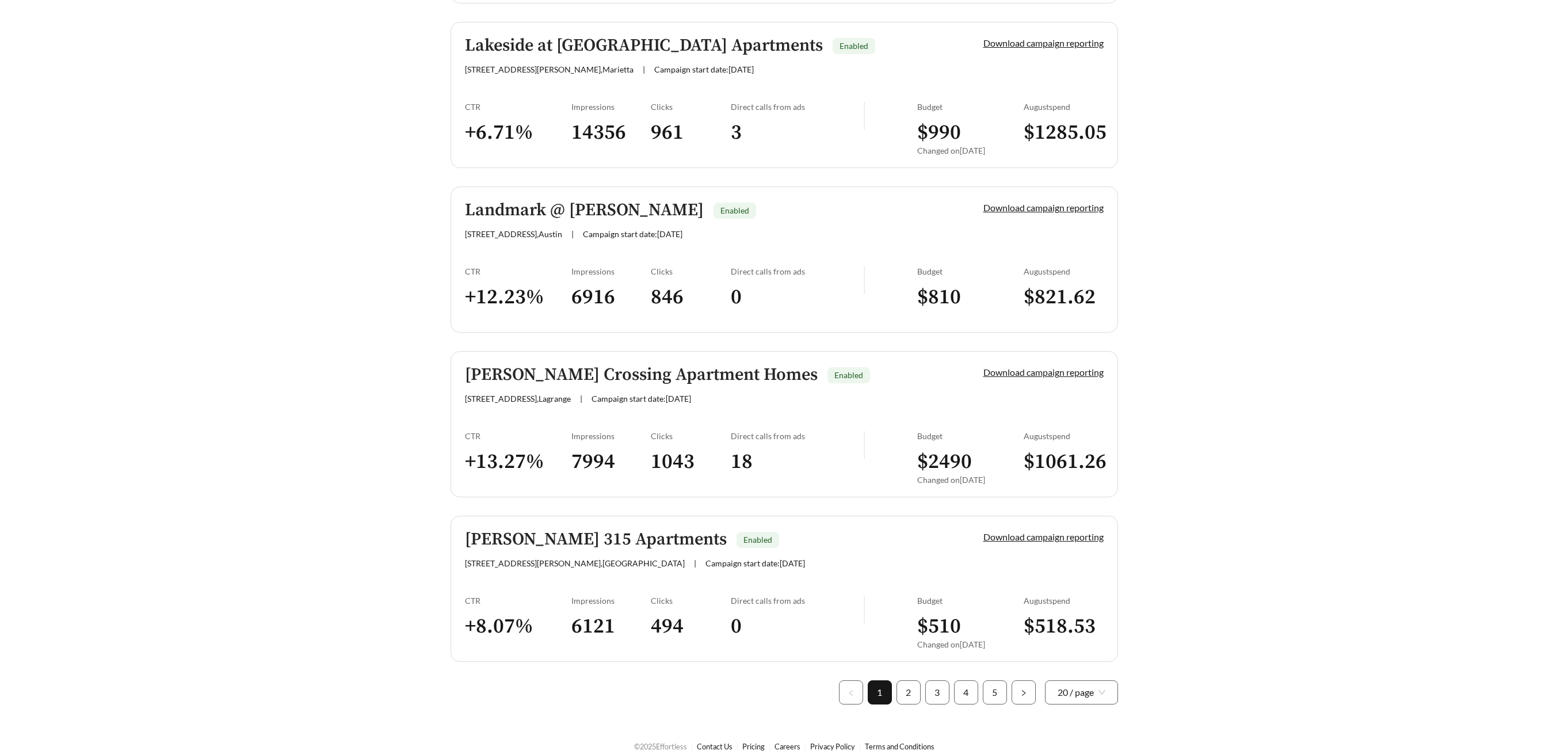
click at [595, 49] on h5 "Lakeside at [GEOGRAPHIC_DATA] Apartments" at bounding box center [644, 46] width 358 height 19
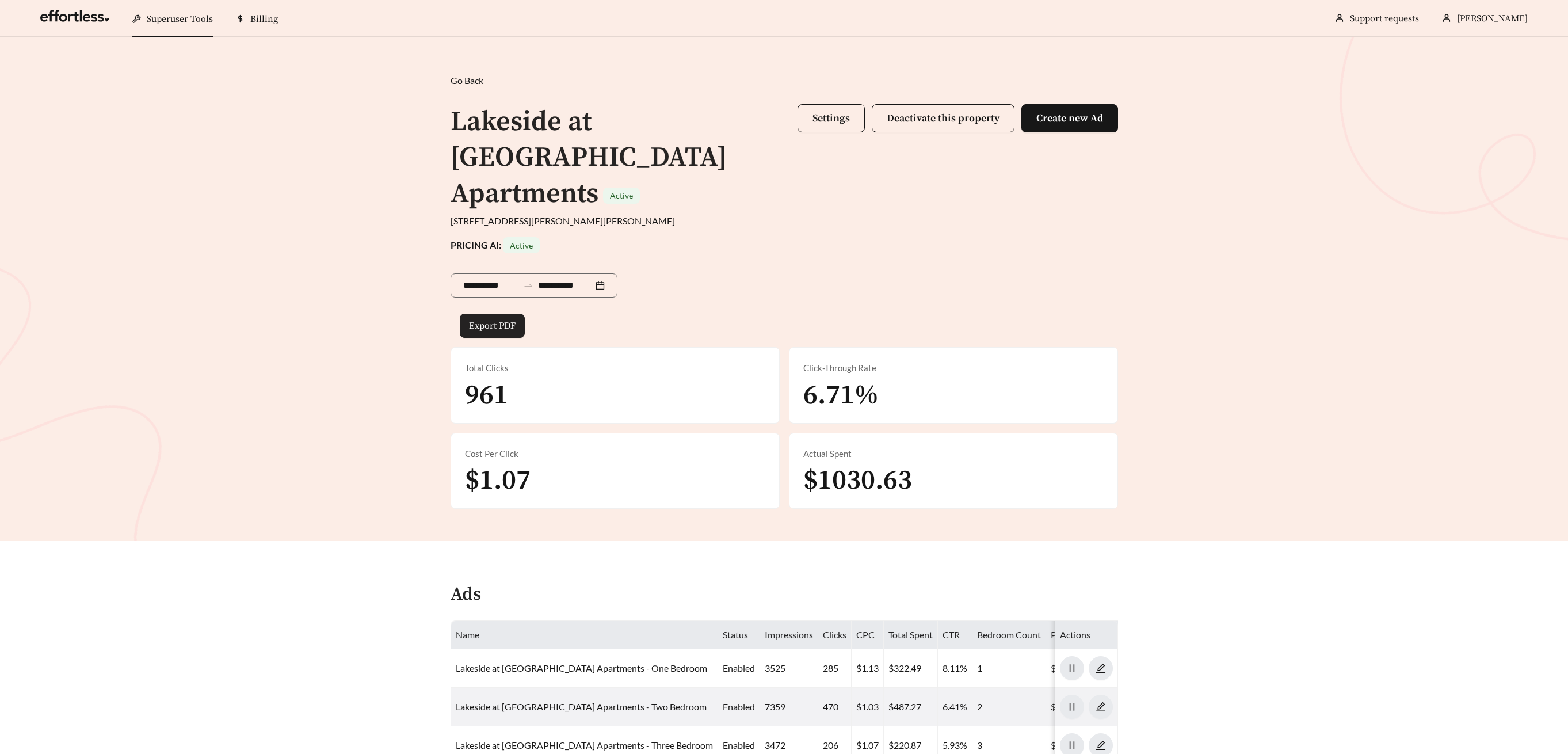
drag, startPoint x: 502, startPoint y: 286, endPoint x: 556, endPoint y: 281, distance: 54.2
click at [502, 319] on span "Export PDF" at bounding box center [492, 325] width 47 height 14
